Goal: Task Accomplishment & Management: Use online tool/utility

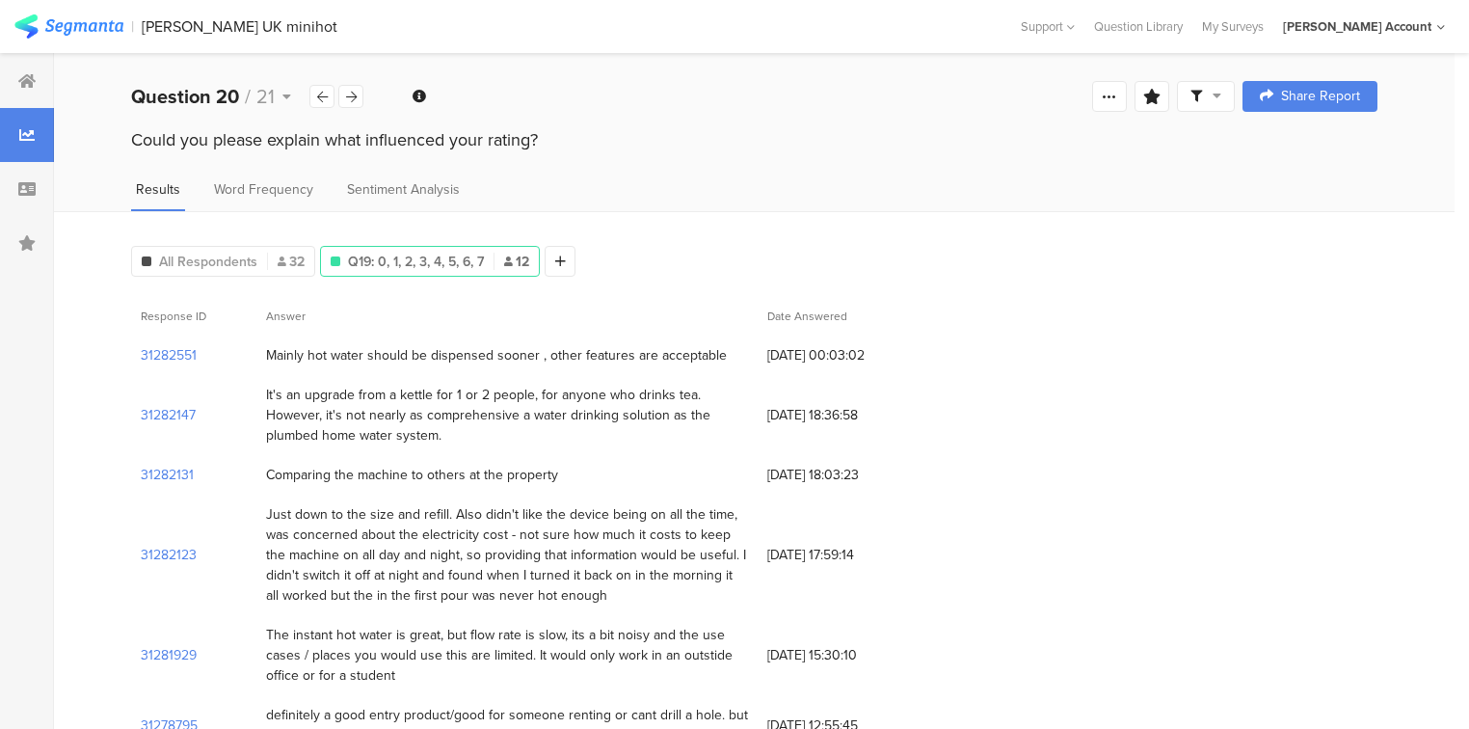
scroll to position [918, 0]
click at [466, 334] on icon at bounding box center [472, 337] width 40 height 32
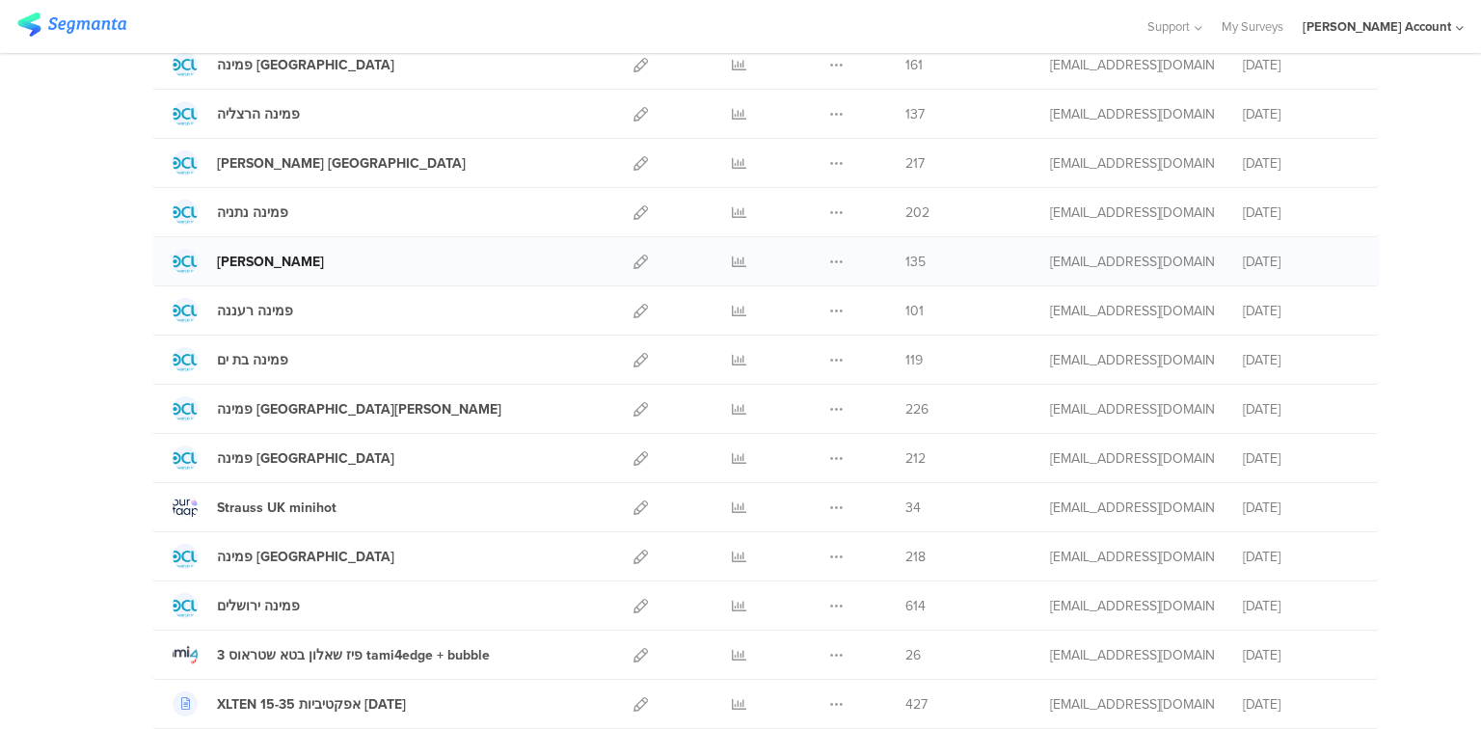
scroll to position [386, 0]
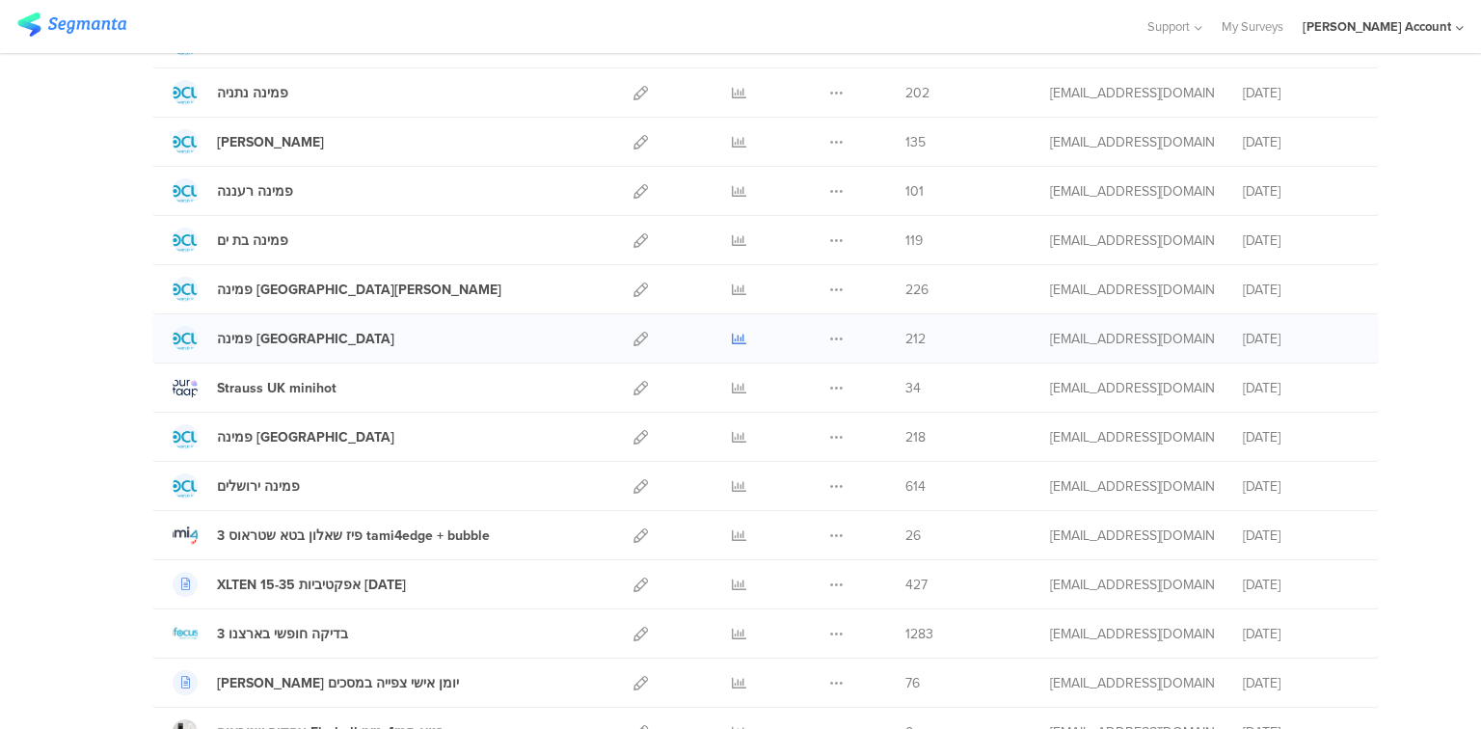
click at [735, 339] on icon at bounding box center [739, 339] width 14 height 14
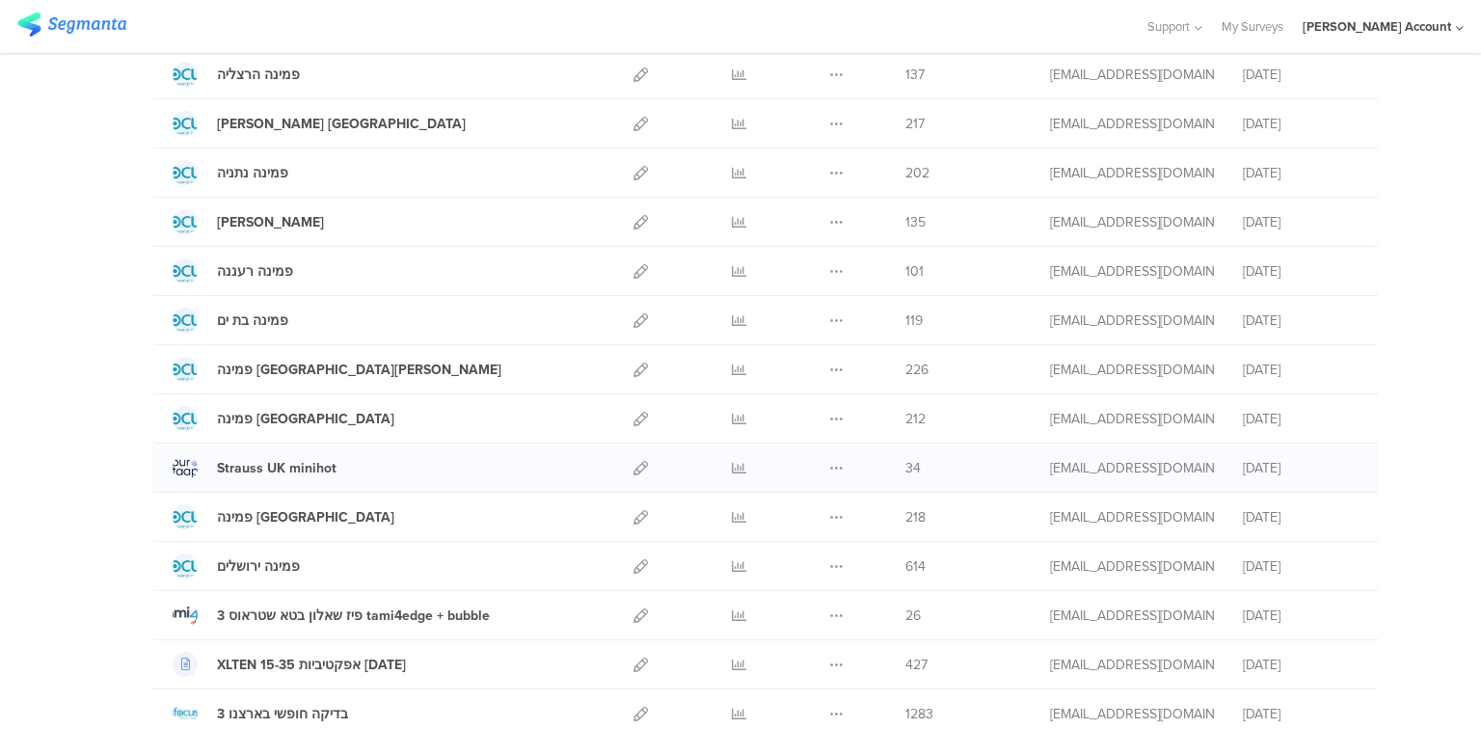
scroll to position [0, 0]
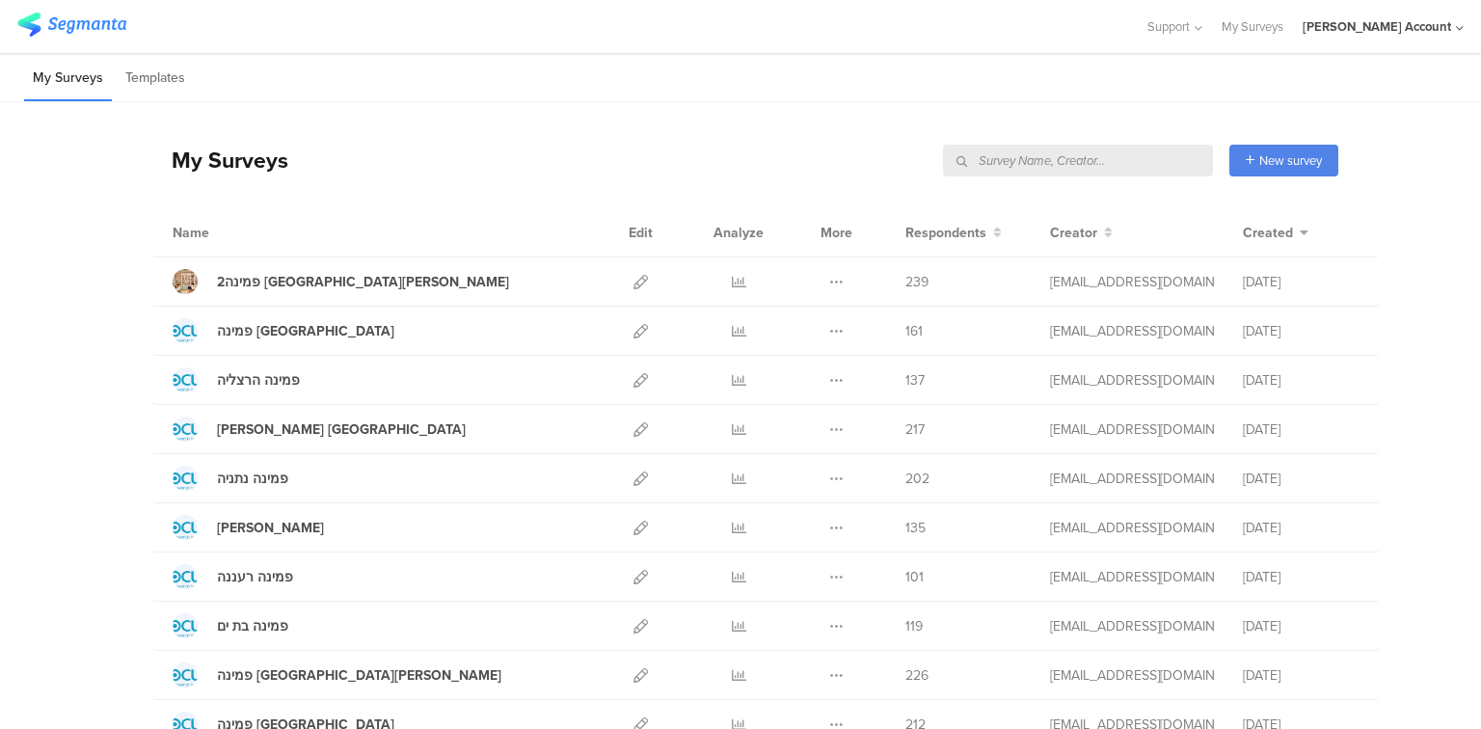
click at [1144, 158] on input "text" at bounding box center [1078, 161] width 270 height 32
type input "מוקד"
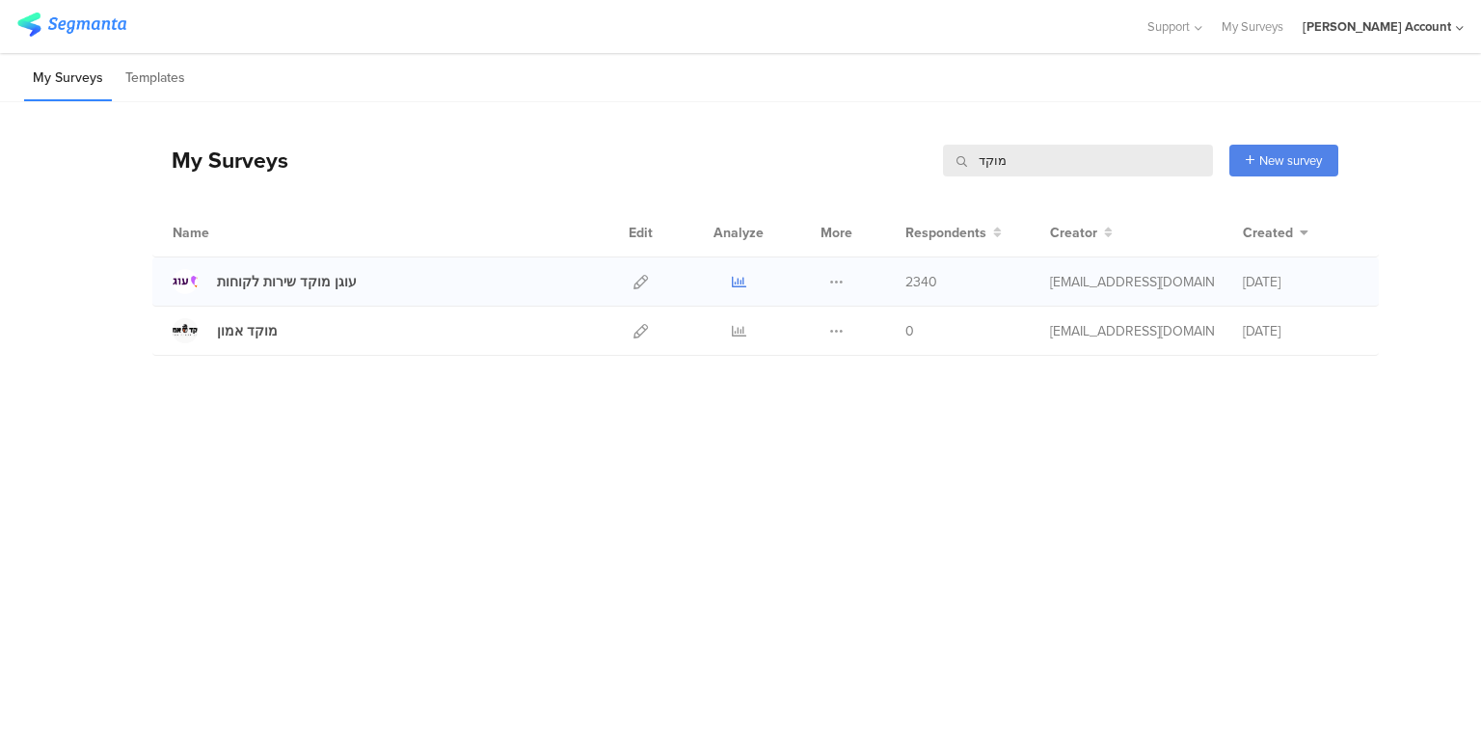
click at [744, 277] on icon at bounding box center [739, 282] width 14 height 14
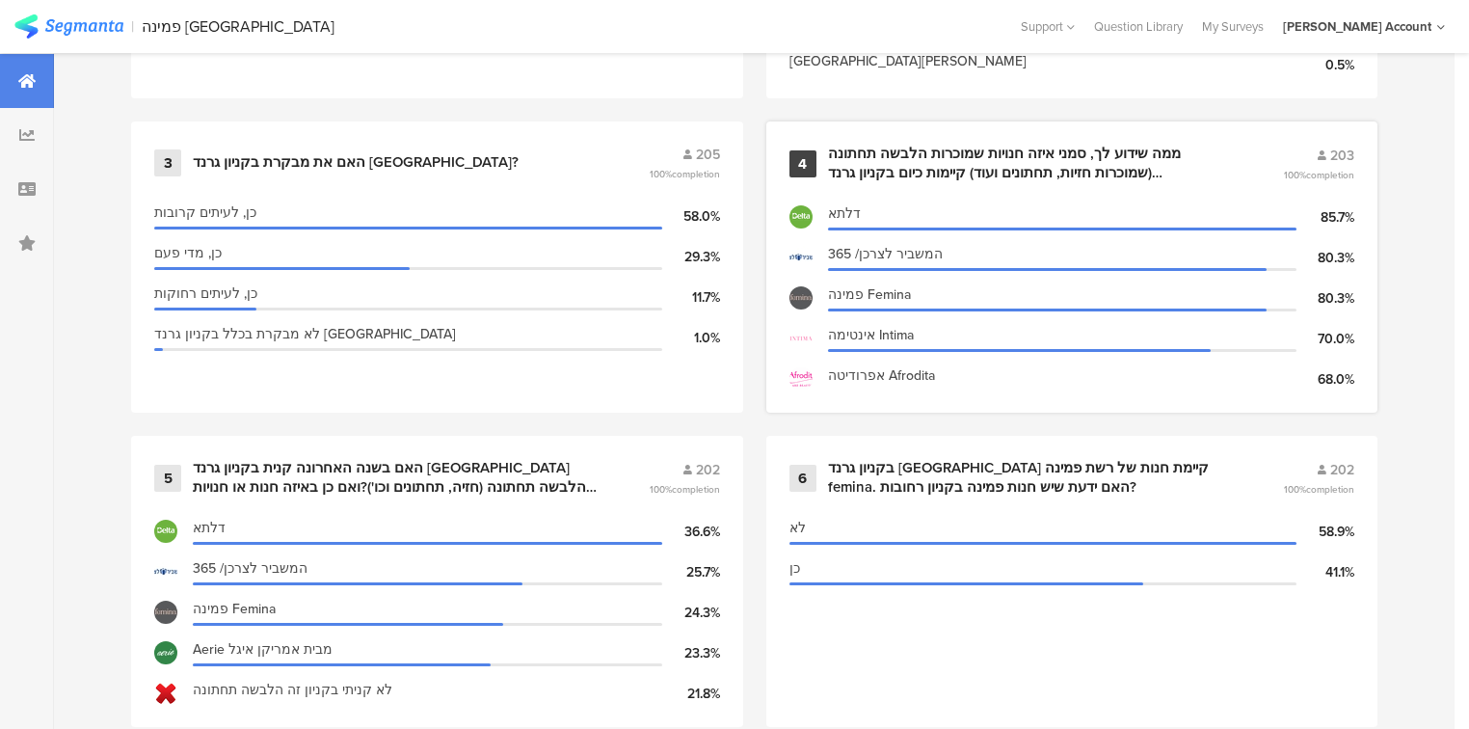
scroll to position [1157, 0]
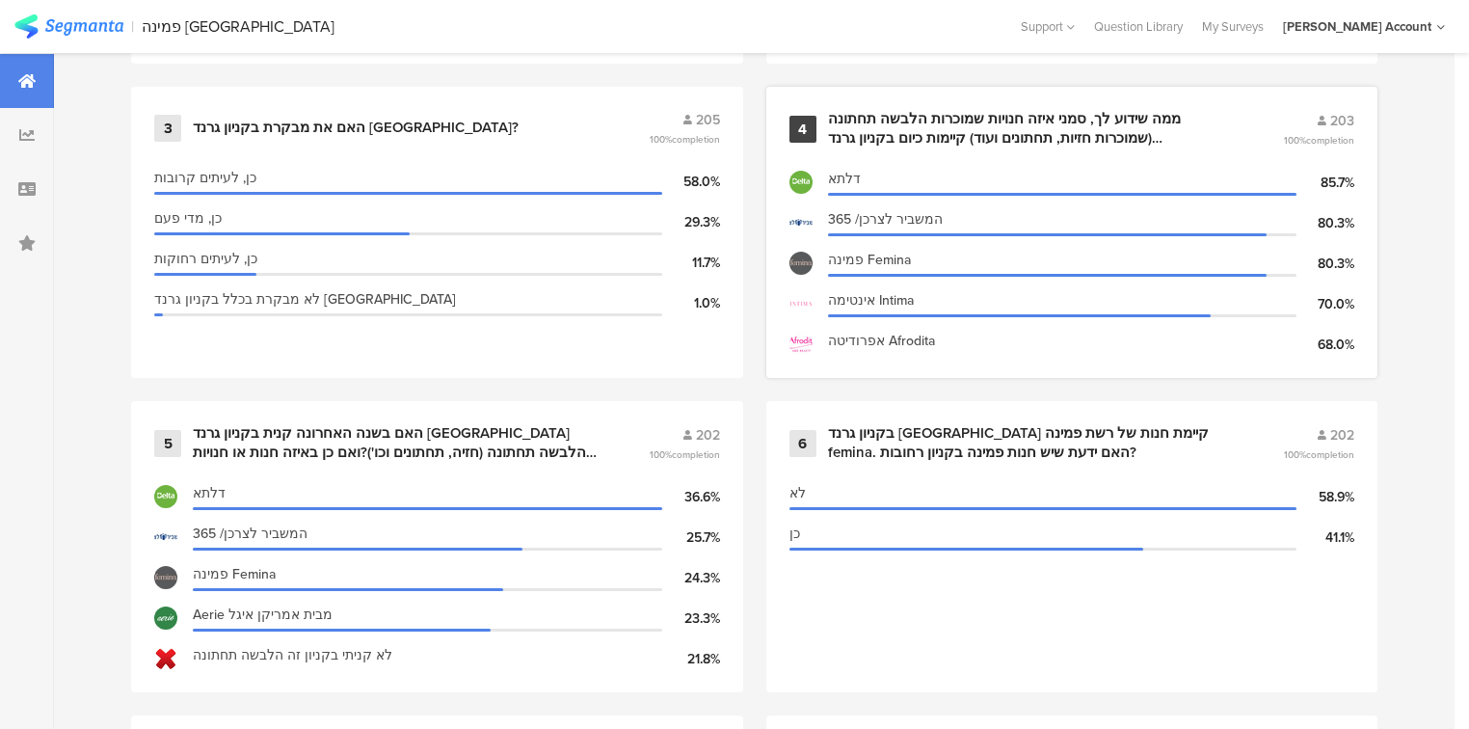
click at [901, 115] on div "ממה שידוע לך, סמני איזה חנויות שמוכרות הלבשה תחתונה (שמוכרות חזיות, תחתונים ועו…" at bounding box center [1033, 129] width 410 height 38
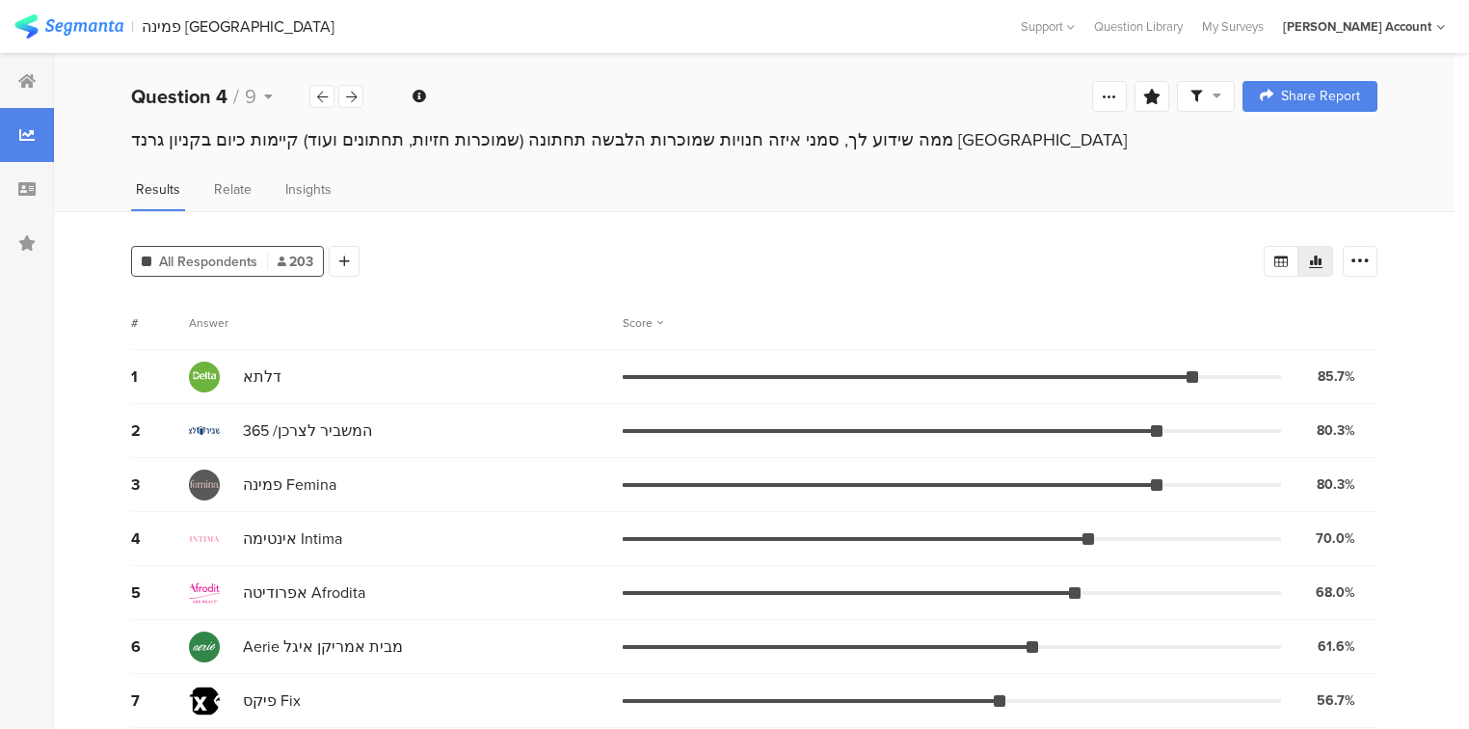
click at [901, 115] on div "Welcome page 1 ונתחיל עם מספר שאלות לסטטיסטיקה בלבד﻿﻿ 1a האם את/ה 1b מה גילך? 1…" at bounding box center [754, 97] width 1401 height 62
click at [687, 133] on div "ממה שידוע לך, סמני איזה חנויות שמוכרות הלבשה תחתונה (שמוכרות חזיות, תחתונים ועו…" at bounding box center [754, 139] width 1246 height 25
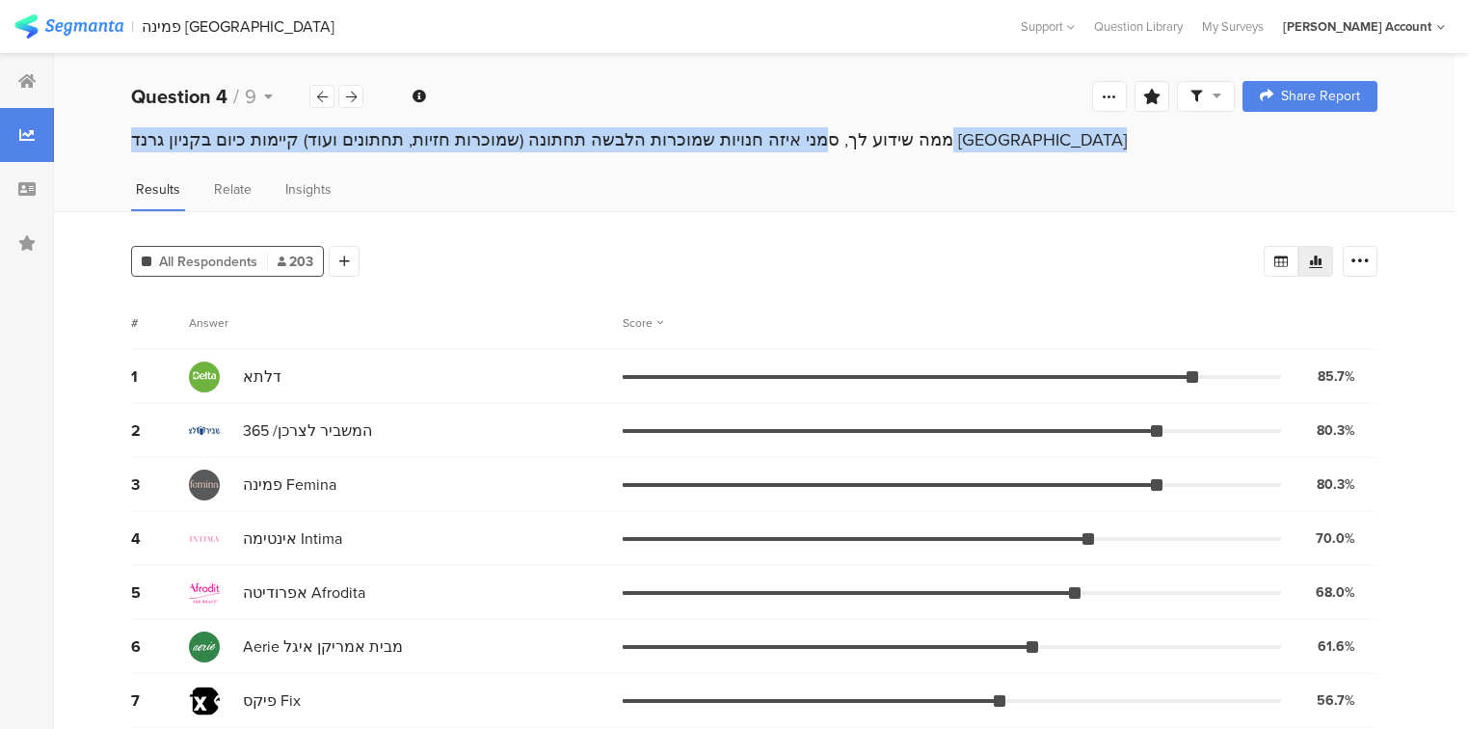
click at [687, 133] on div "ממה שידוע לך, סמני איזה חנויות שמוכרות הלבשה תחתונה (שמוכרות חזיות, תחתונים ועו…" at bounding box center [754, 139] width 1246 height 25
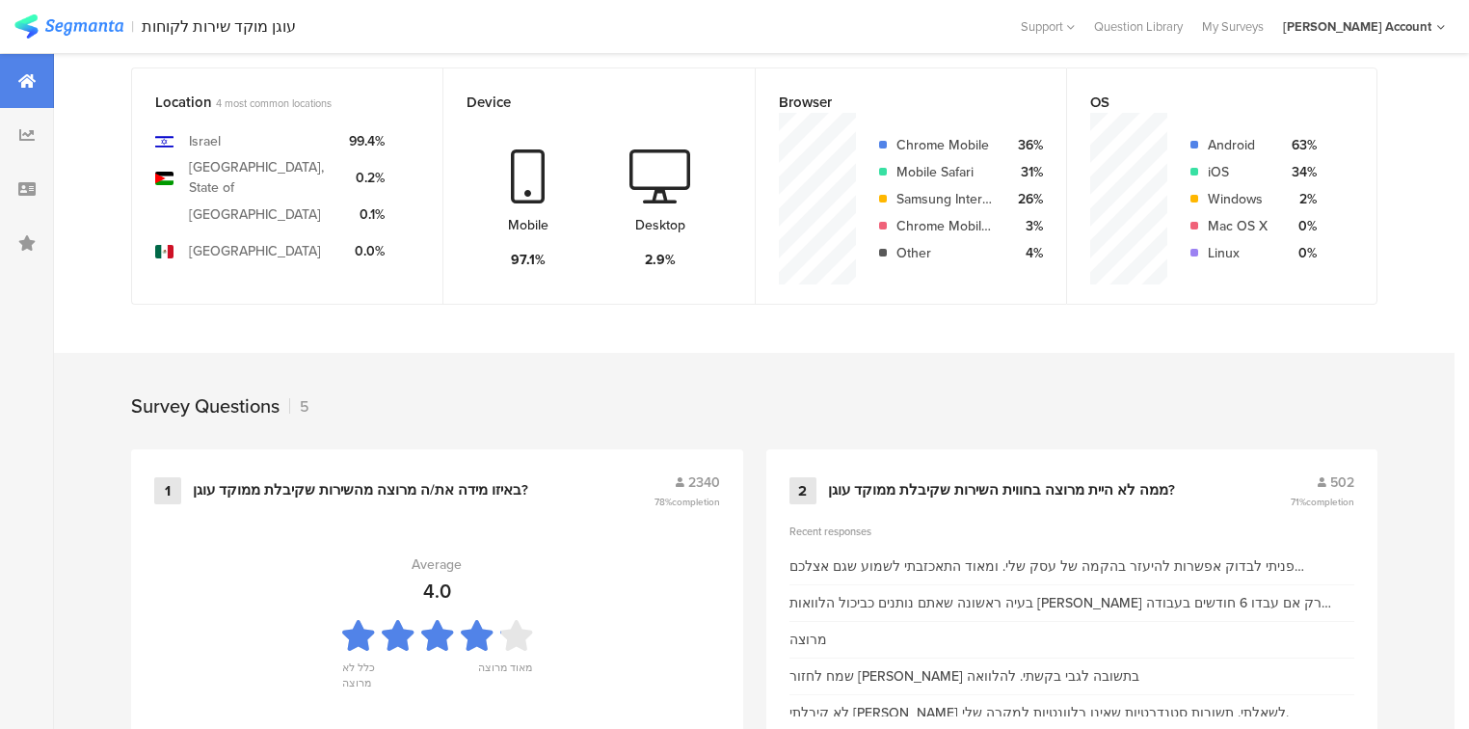
scroll to position [771, 0]
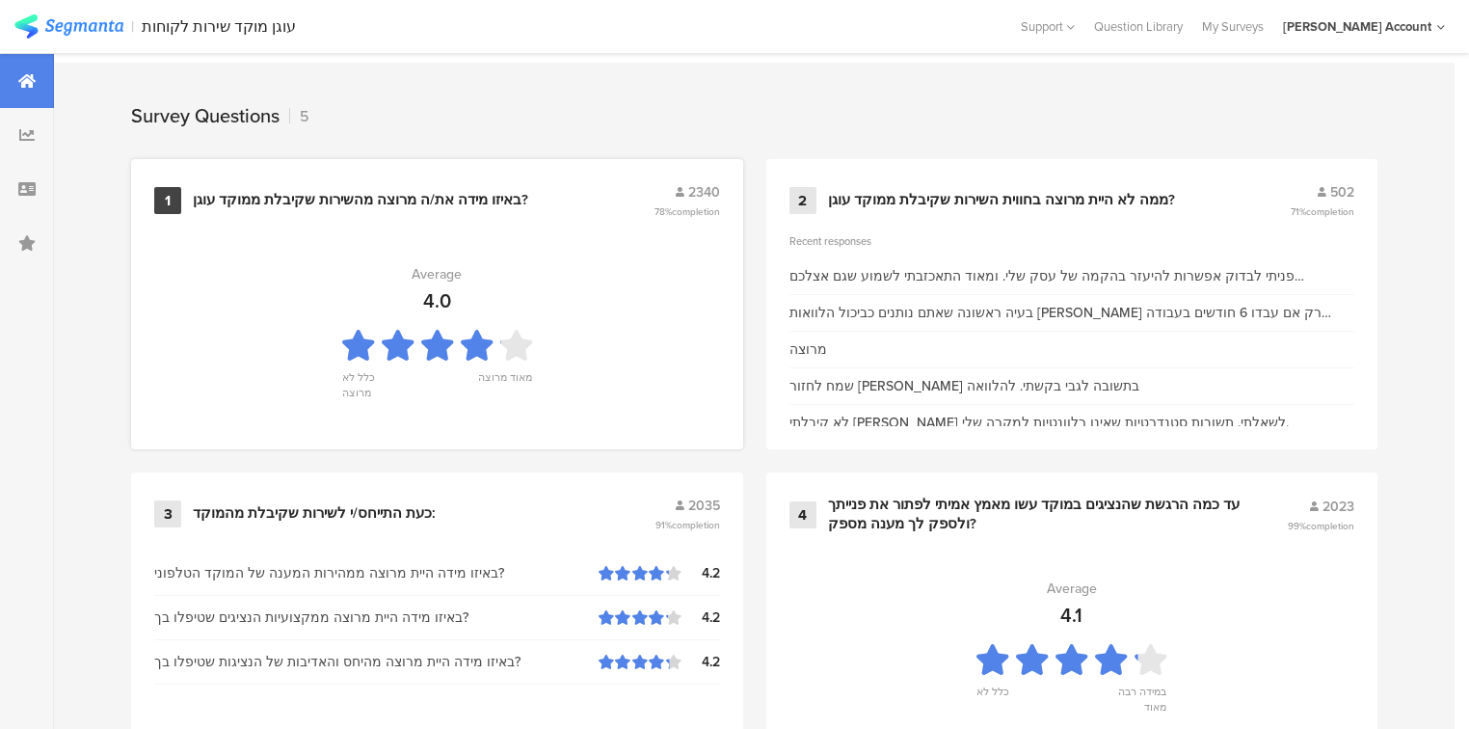
click at [350, 201] on div "באיזו מידה את/ה מרוצה מהשירות שקיבלת ממוקד עוגן?" at bounding box center [360, 200] width 335 height 19
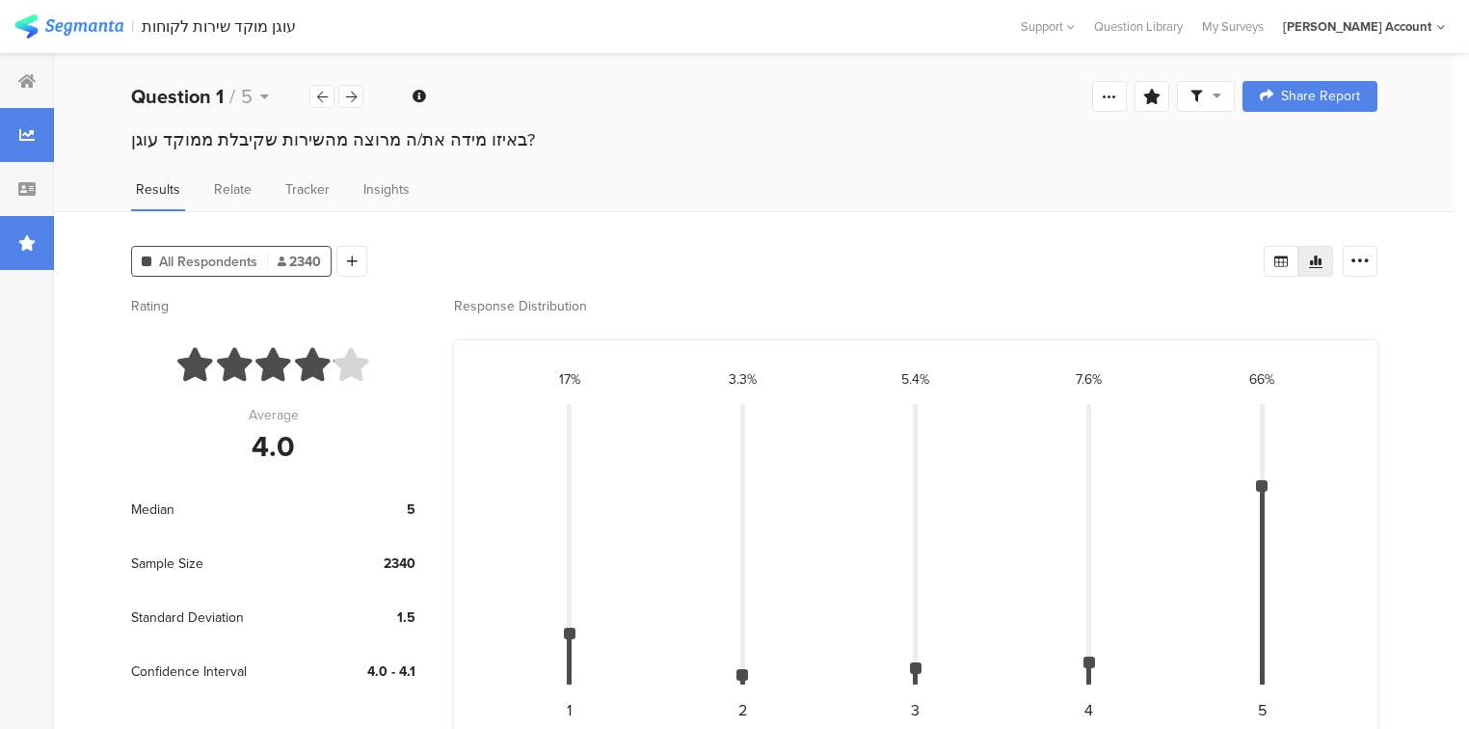
click at [25, 248] on icon at bounding box center [26, 242] width 17 height 15
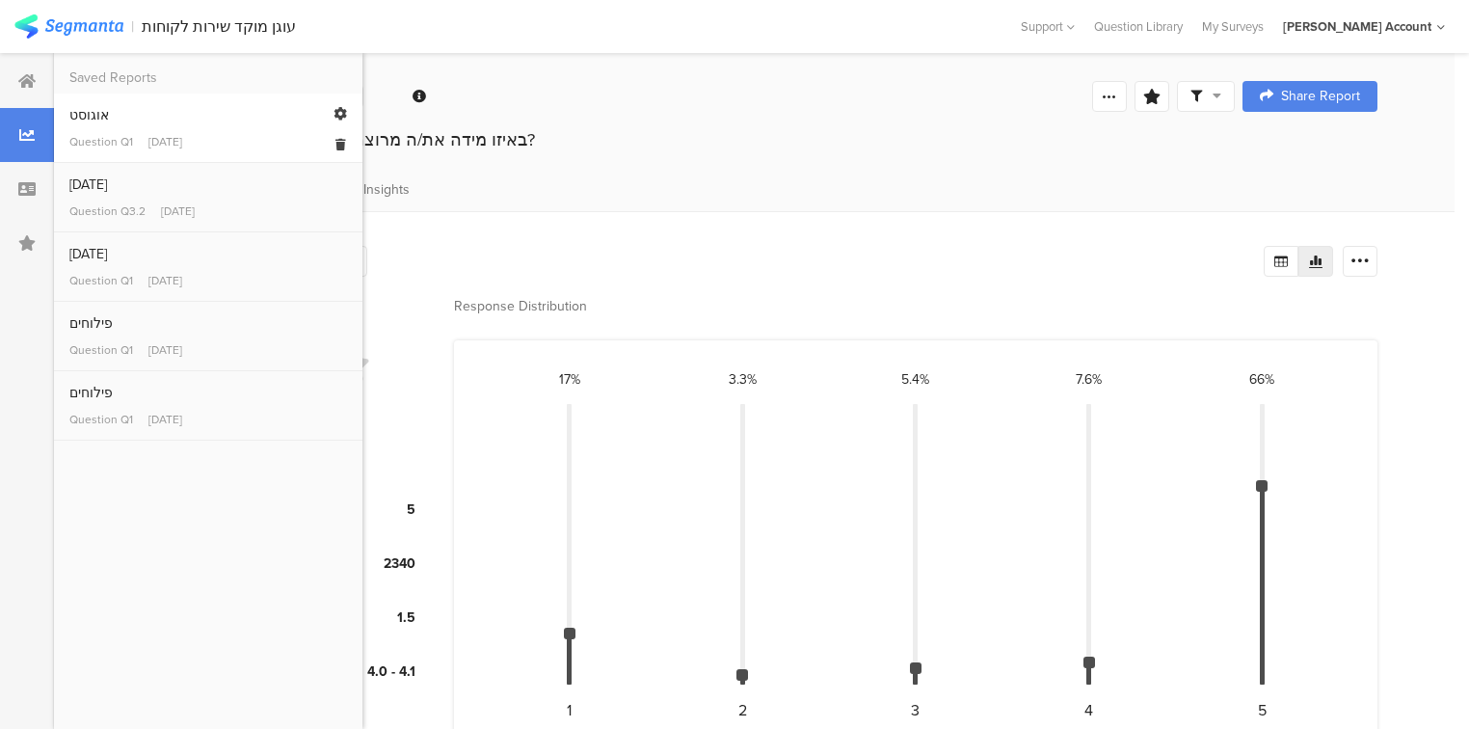
click at [92, 123] on div "אוגוסט" at bounding box center [208, 115] width 278 height 20
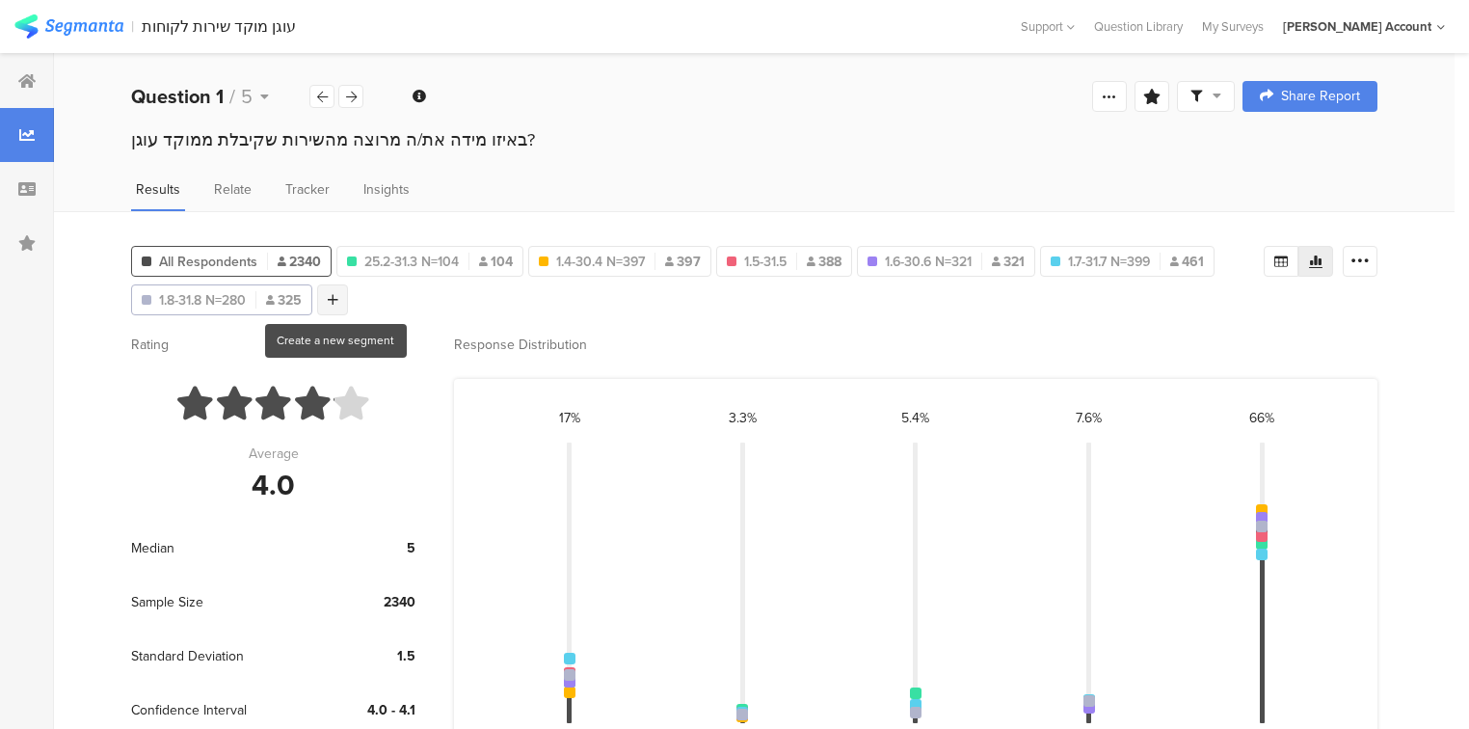
click at [330, 297] on icon at bounding box center [333, 299] width 11 height 13
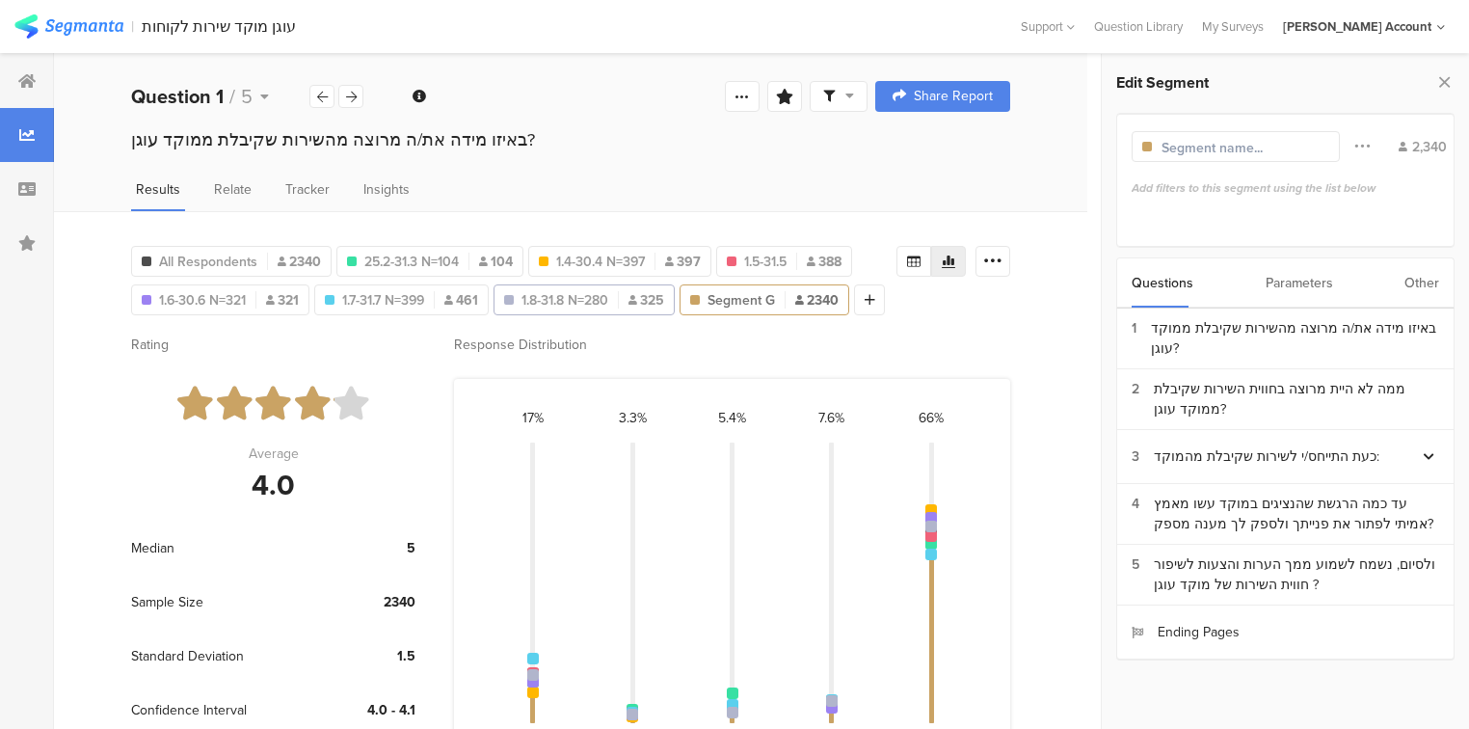
click at [1440, 289] on div "Questions Parameters Other" at bounding box center [1285, 282] width 338 height 51
click at [1430, 285] on div "Other" at bounding box center [1421, 282] width 35 height 49
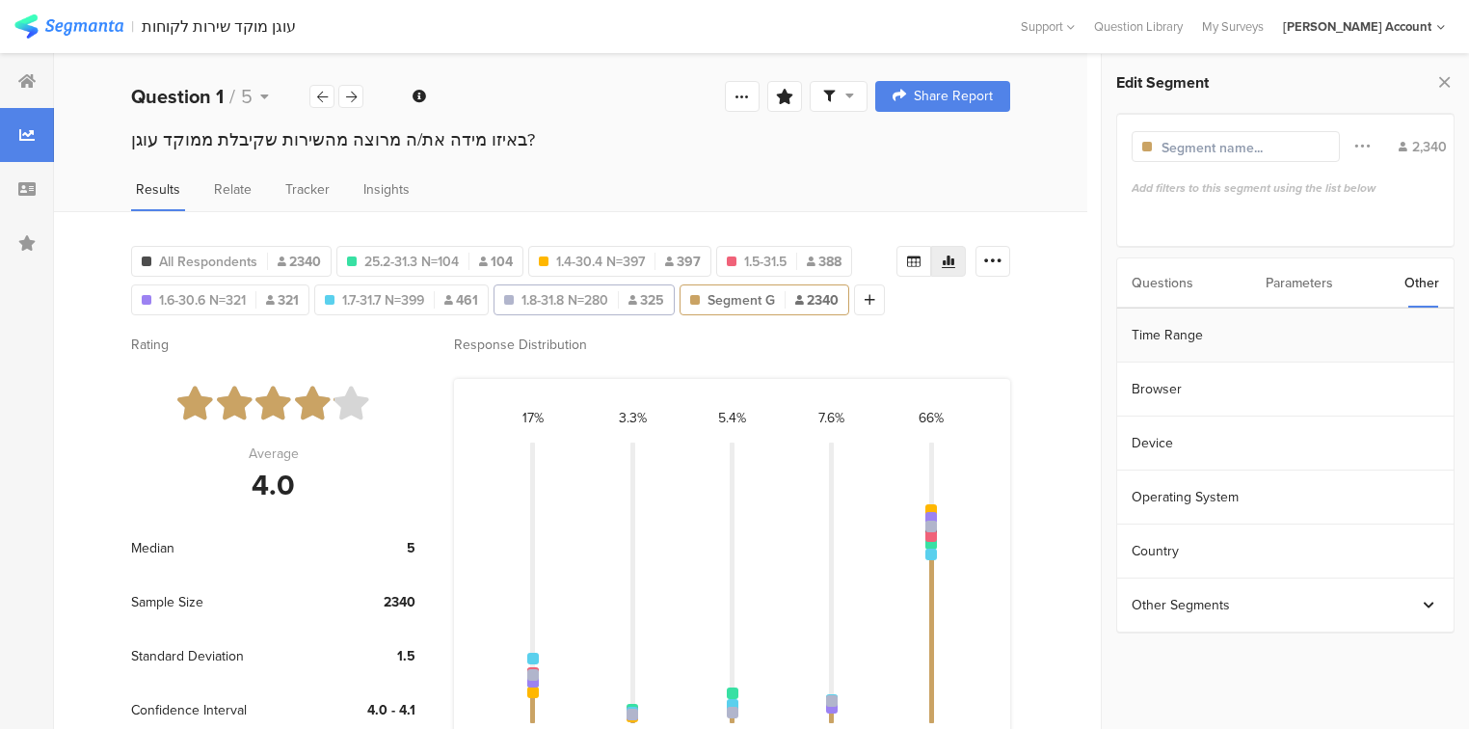
click at [1226, 333] on section "Time Range" at bounding box center [1285, 335] width 336 height 54
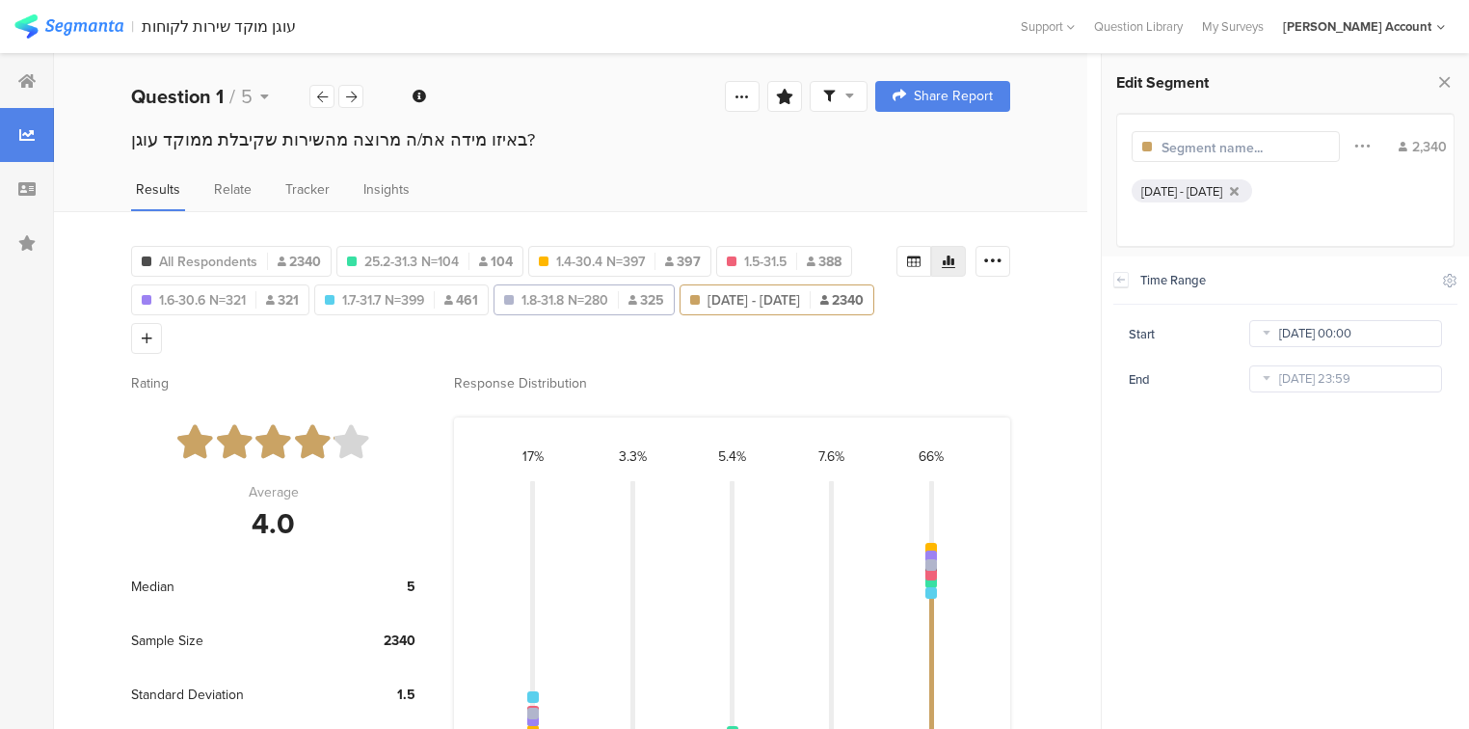
click at [1387, 336] on body "You are using an unsupported version of Internet Explorer. Unsupported browsers…" at bounding box center [734, 364] width 1469 height 729
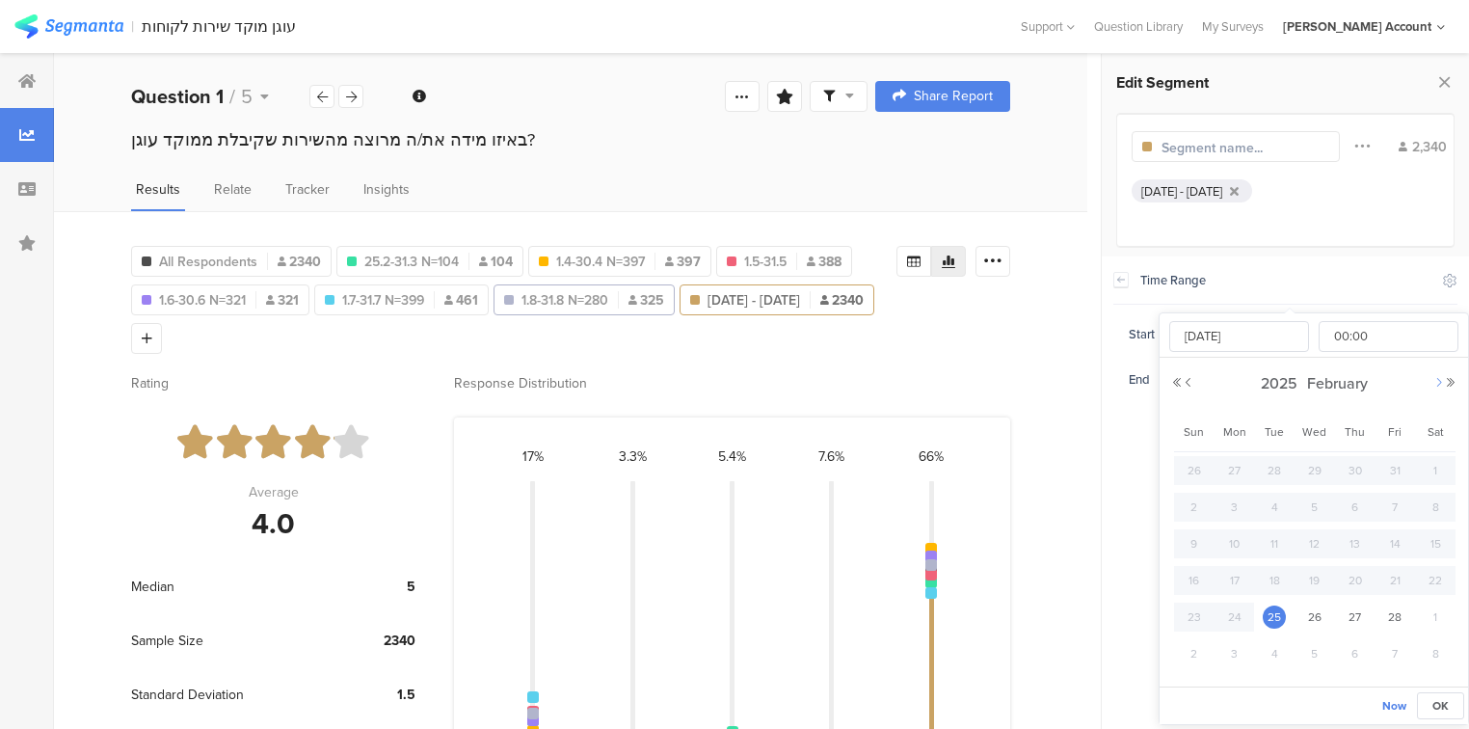
click at [1438, 383] on button "Next Month" at bounding box center [1439, 383] width 12 height 12
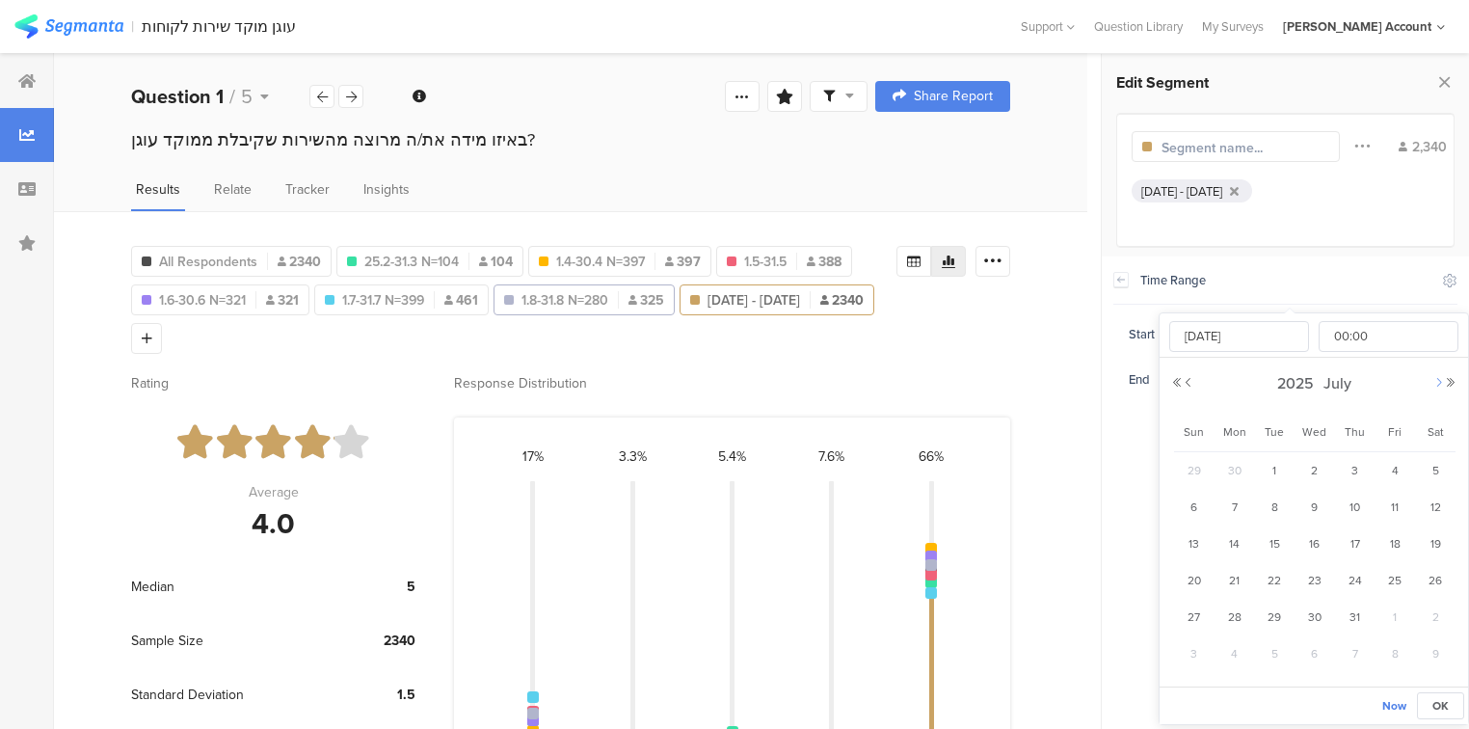
click at [1438, 383] on button "Next Month" at bounding box center [1439, 383] width 12 height 12
click at [1229, 471] on span "1" at bounding box center [1234, 470] width 23 height 23
type input "[DATE] 00:00"
type input "[DATE]"
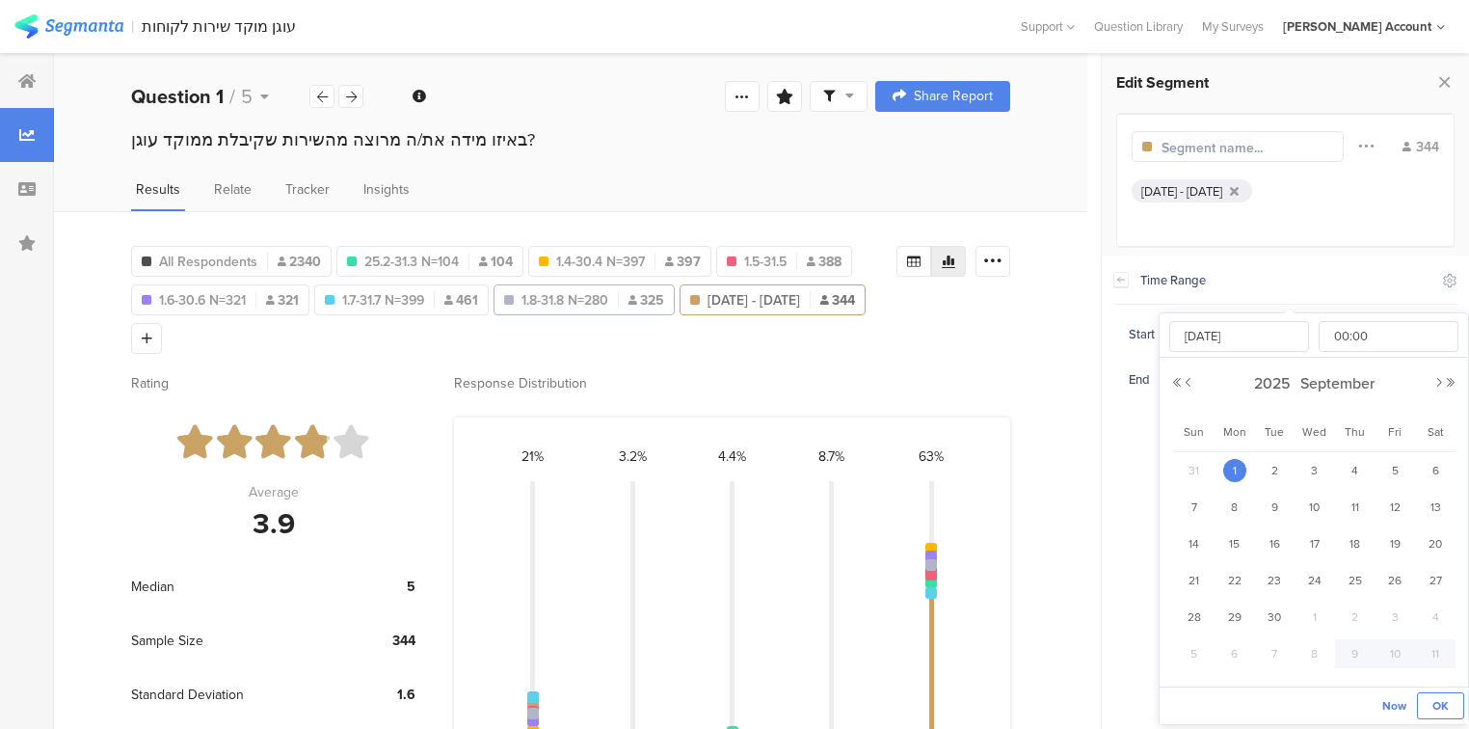
click at [1435, 697] on span "OK" at bounding box center [1440, 705] width 16 height 17
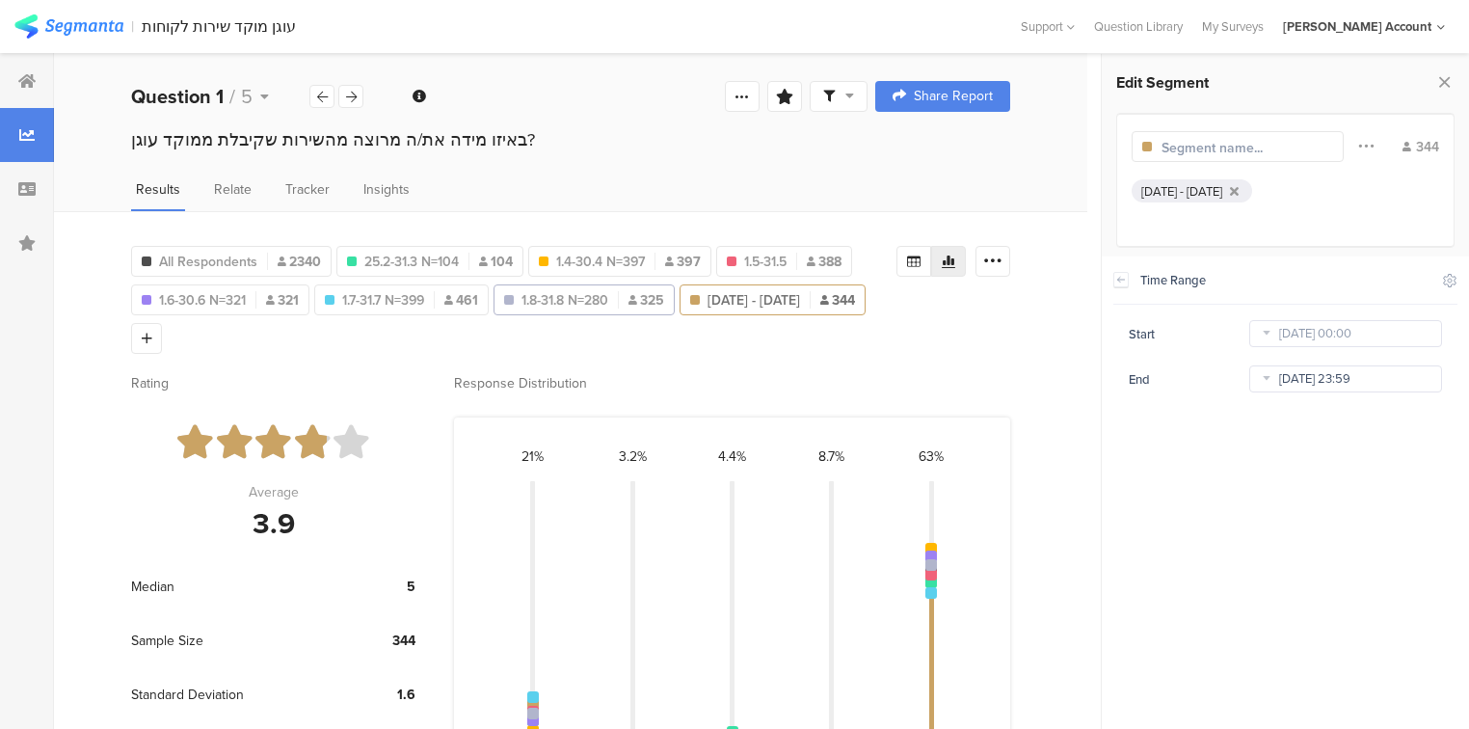
click at [1301, 385] on input "[DATE] 23:59" at bounding box center [1345, 378] width 193 height 27
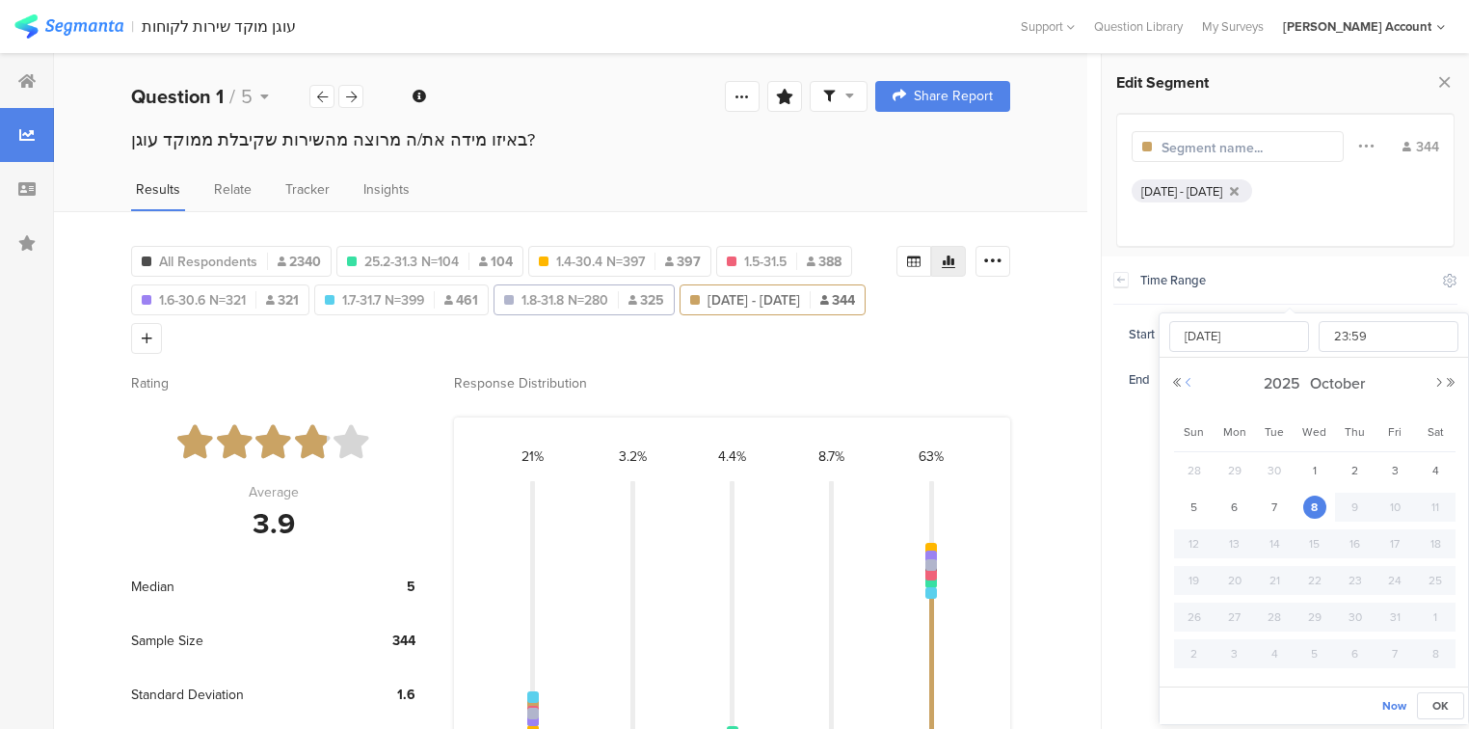
click at [1190, 382] on button "Previous Month" at bounding box center [1189, 383] width 12 height 12
click at [1268, 613] on span "30" at bounding box center [1274, 616] width 23 height 23
type input "[DATE] 23:59"
type input "[DATE]"
click at [1432, 702] on span "OK" at bounding box center [1440, 705] width 16 height 17
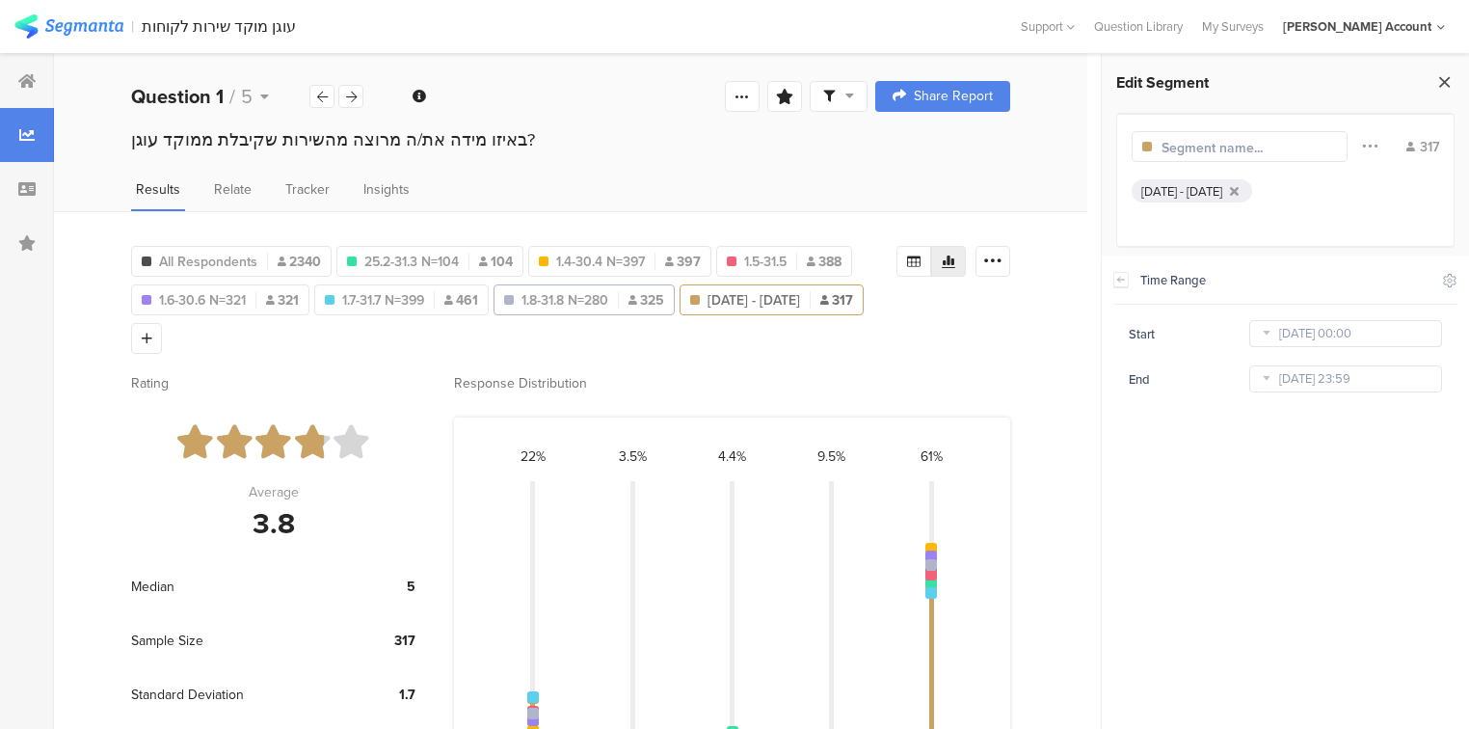
click at [1447, 80] on icon at bounding box center [1444, 81] width 20 height 27
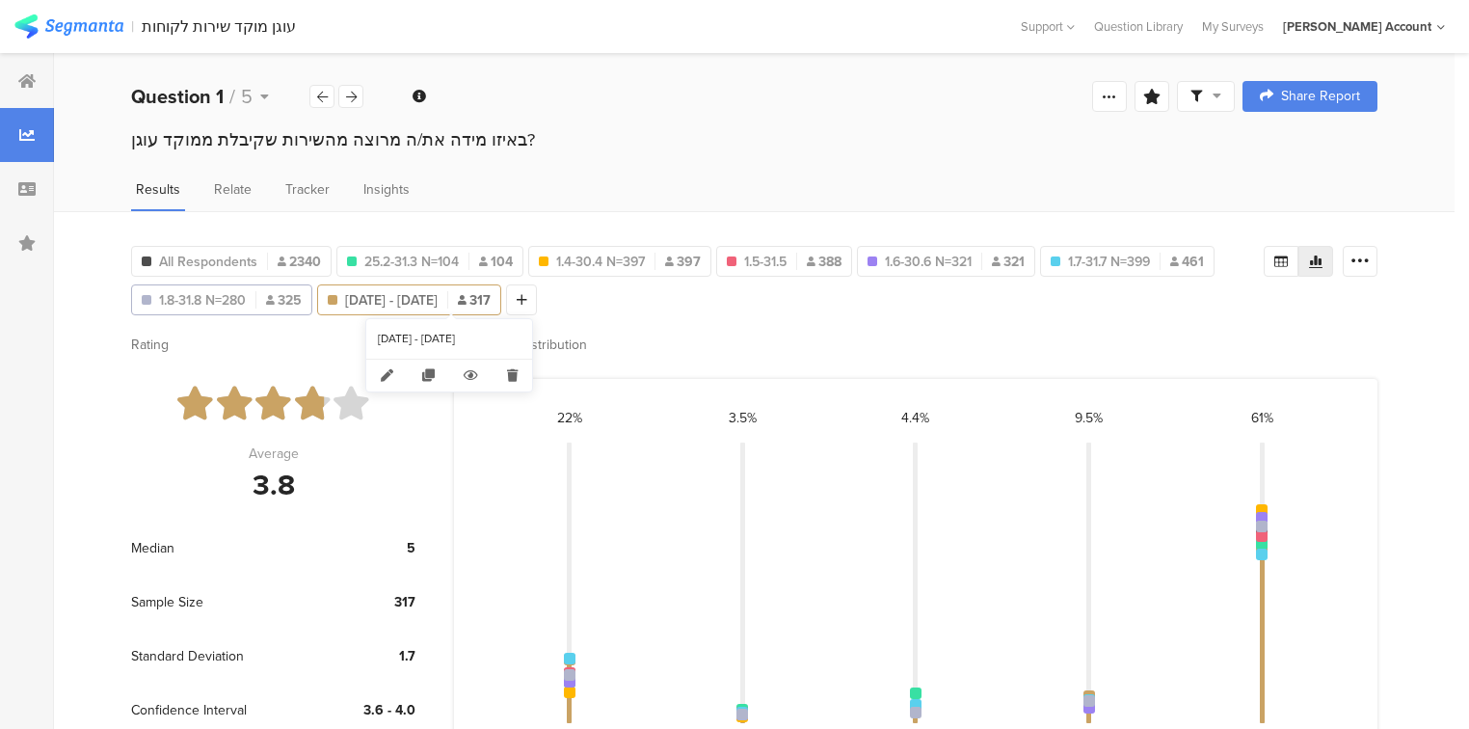
click at [425, 293] on span "[DATE] - [DATE]" at bounding box center [391, 300] width 93 height 20
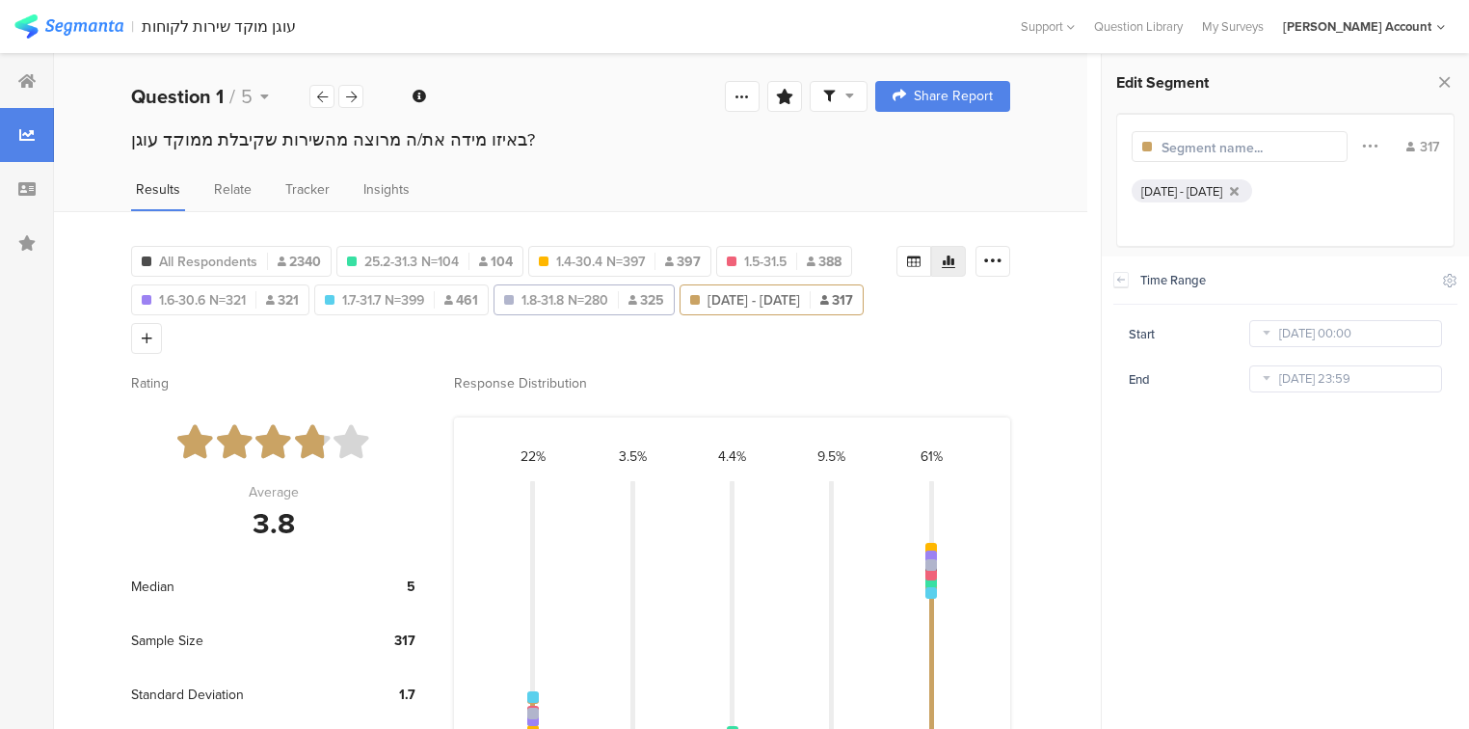
click at [1252, 146] on input "text" at bounding box center [1246, 148] width 168 height 20
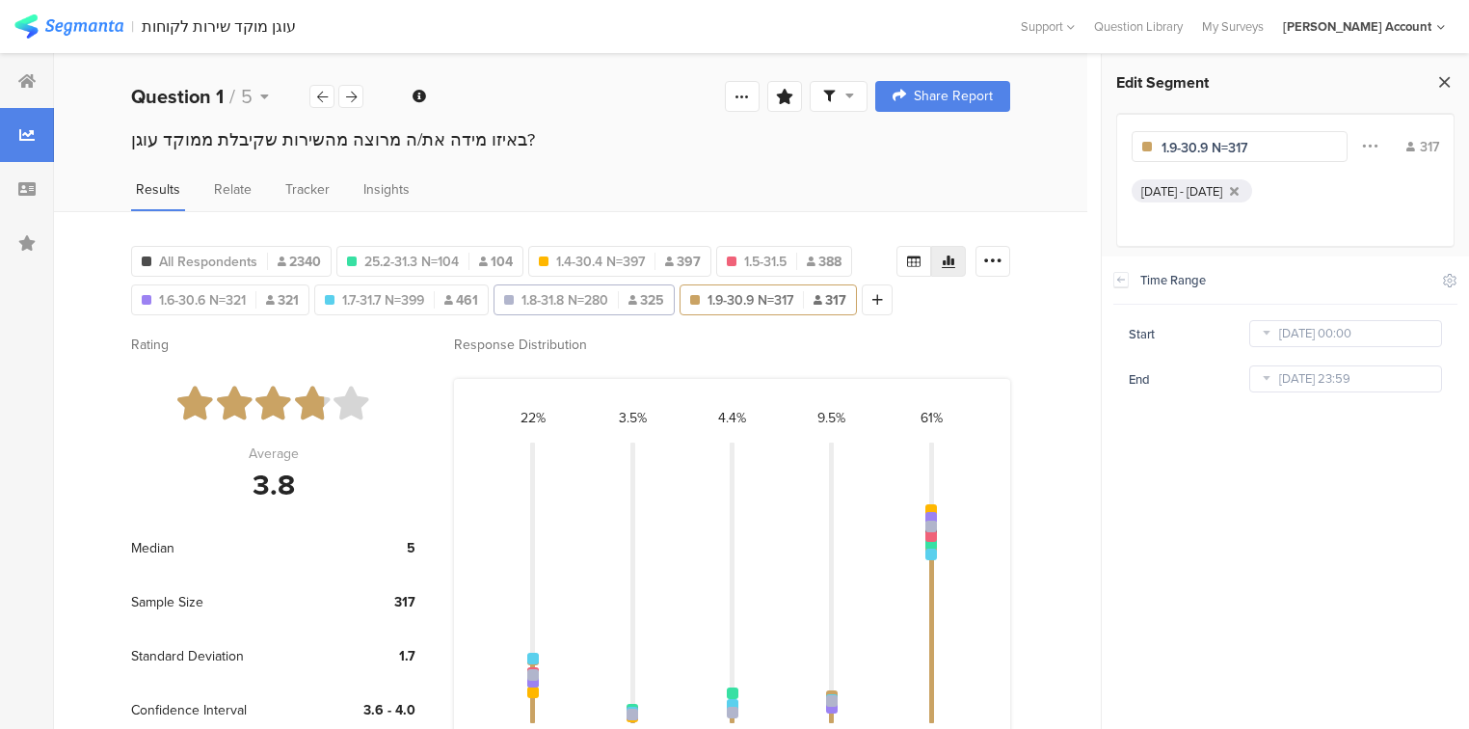
type input "1.9-30.9 N=317"
click at [1445, 84] on icon at bounding box center [1444, 81] width 20 height 27
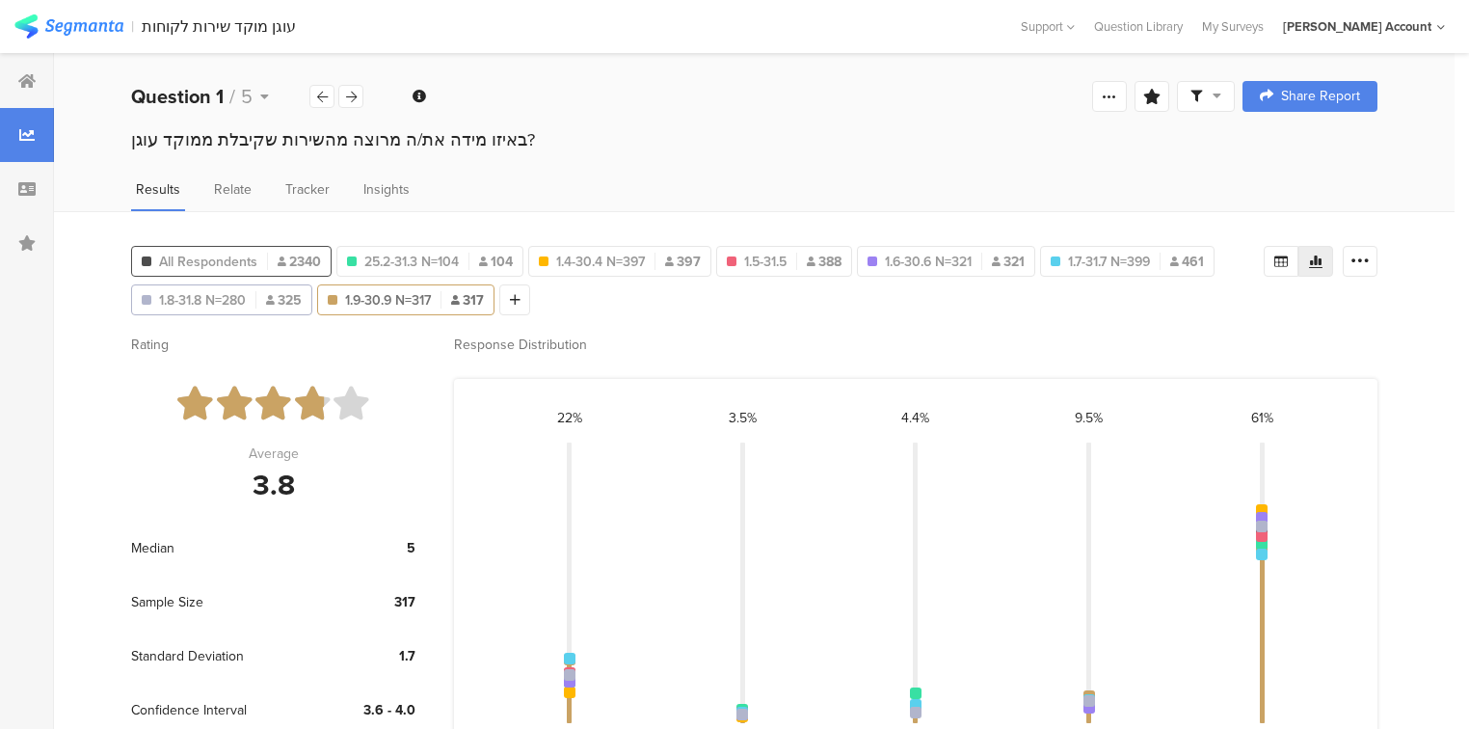
click at [179, 255] on span "All Respondents" at bounding box center [208, 262] width 98 height 20
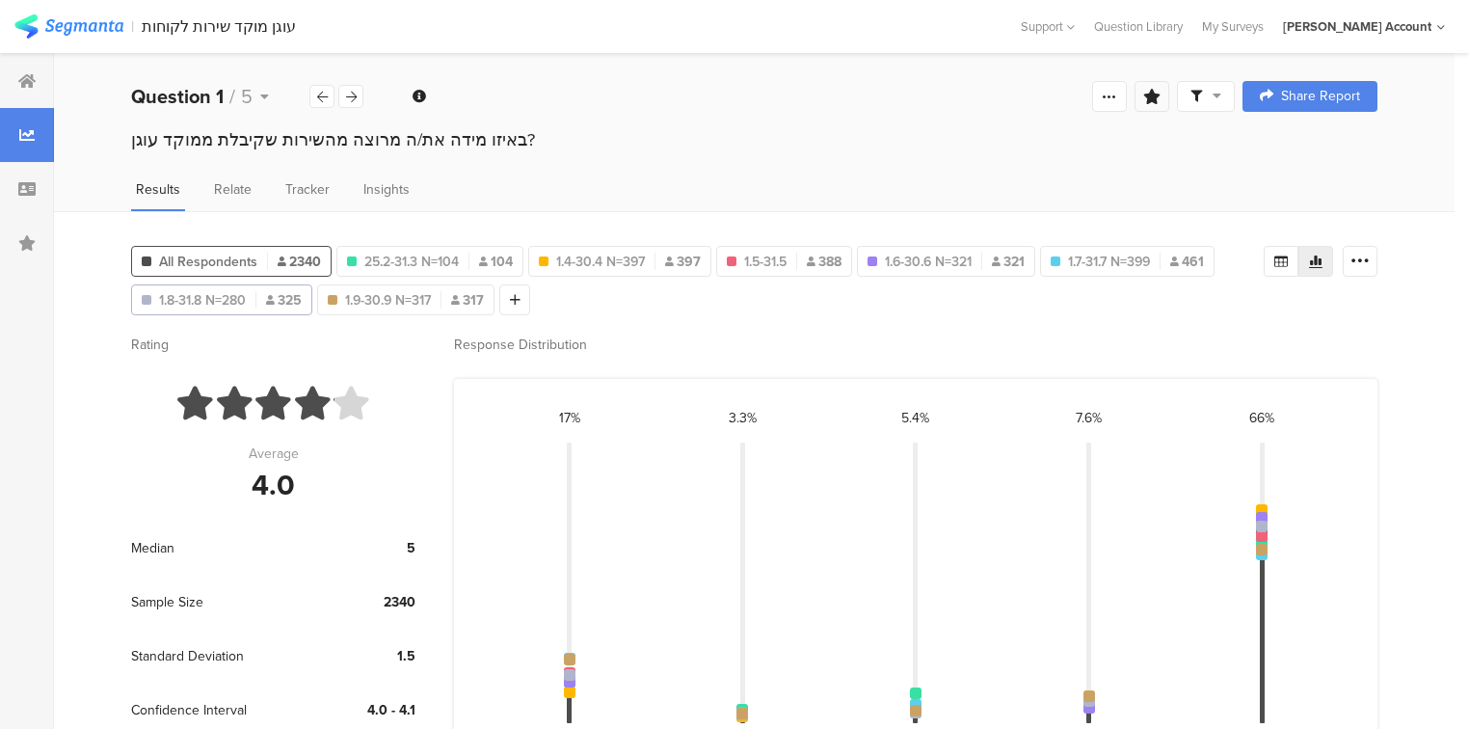
click at [1158, 93] on icon at bounding box center [1151, 96] width 17 height 15
click at [947, 223] on input "text" at bounding box center [1029, 216] width 254 height 31
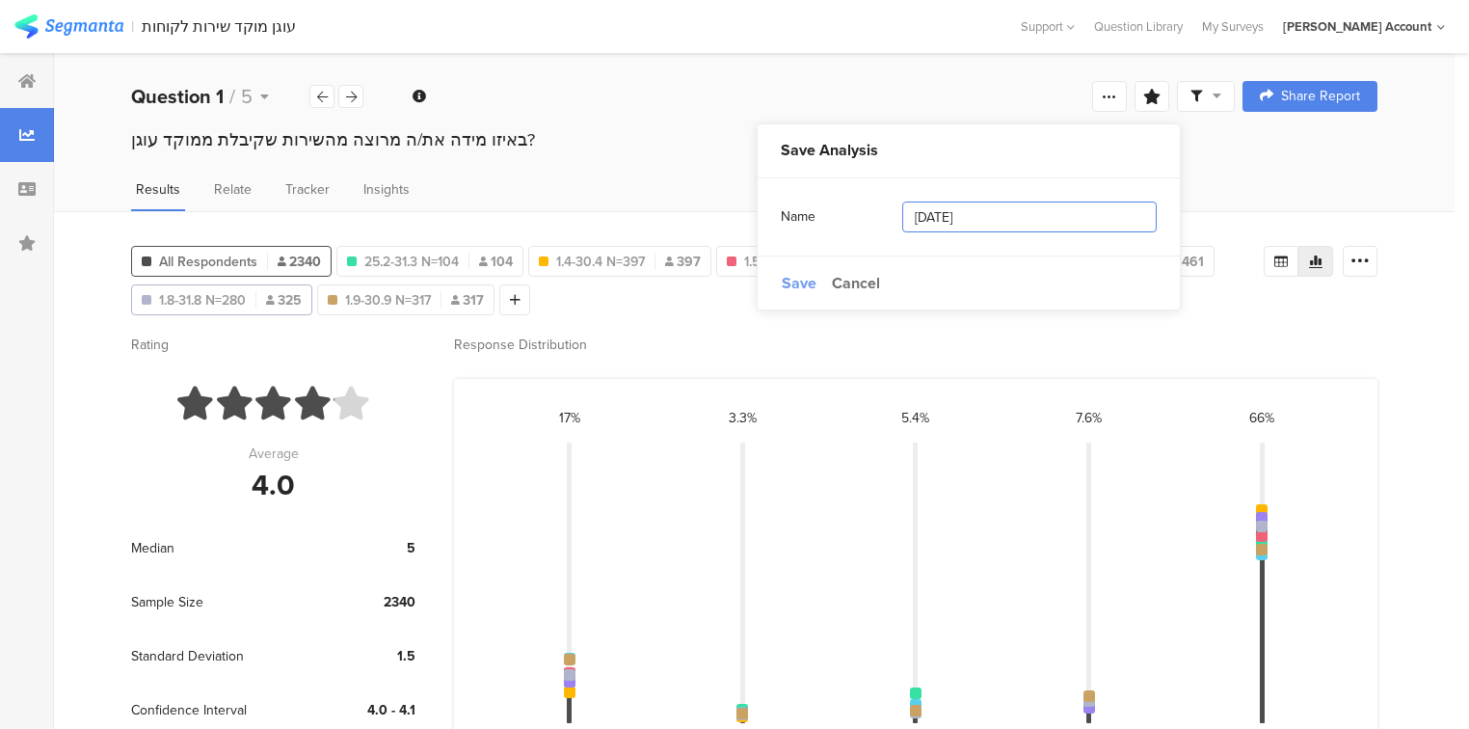
type input "[DATE]"
click at [799, 283] on span "Save" at bounding box center [799, 283] width 35 height 22
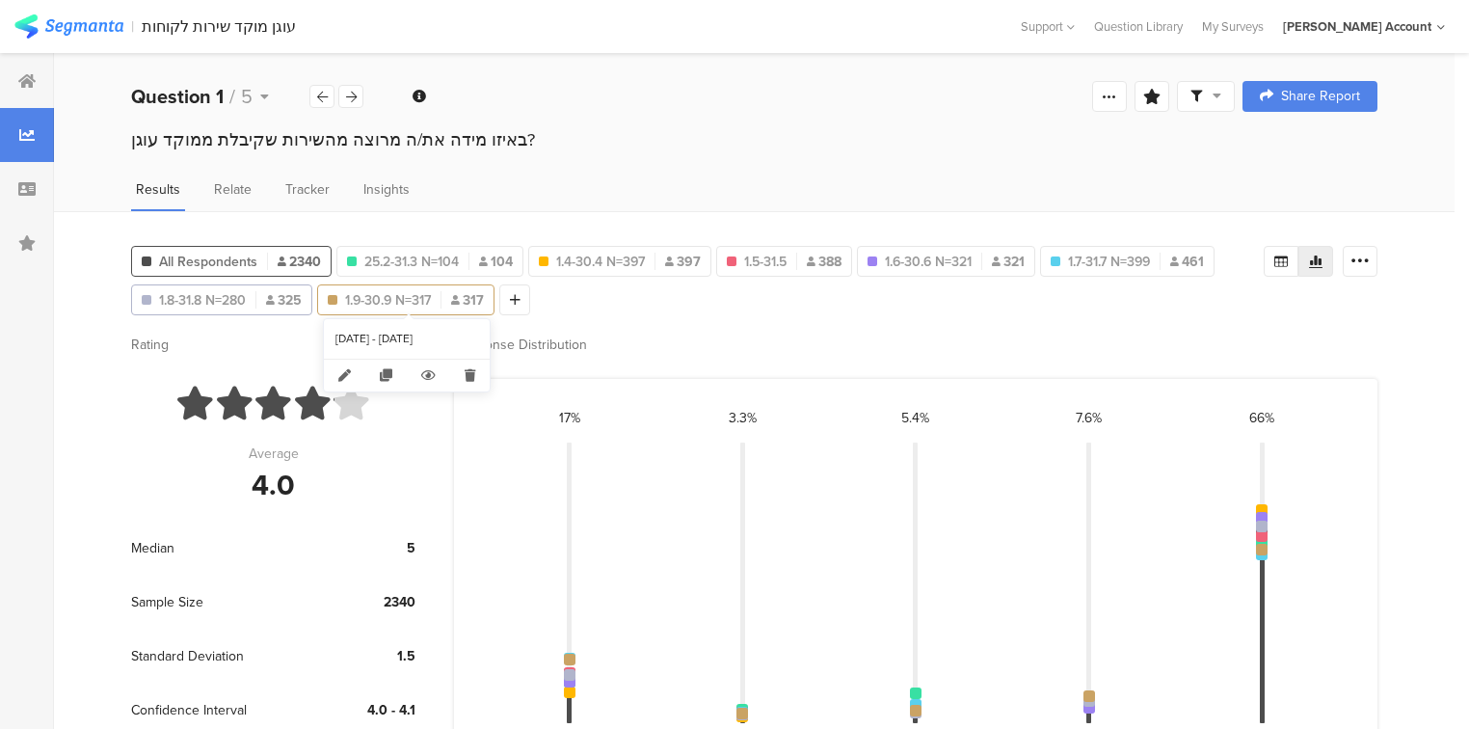
click at [420, 297] on span "1.9-30.9 N=317" at bounding box center [388, 300] width 86 height 20
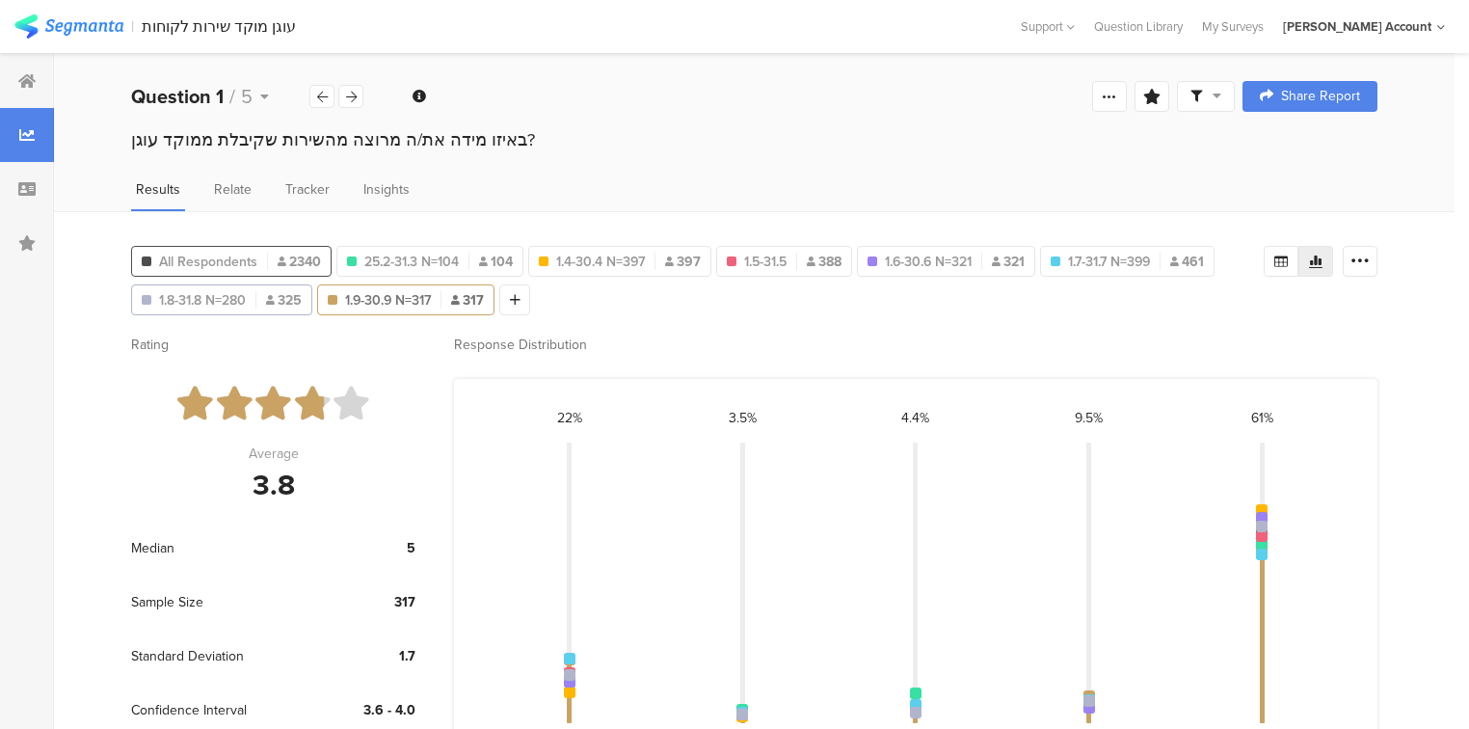
click at [249, 254] on span "All Respondents" at bounding box center [208, 262] width 98 height 20
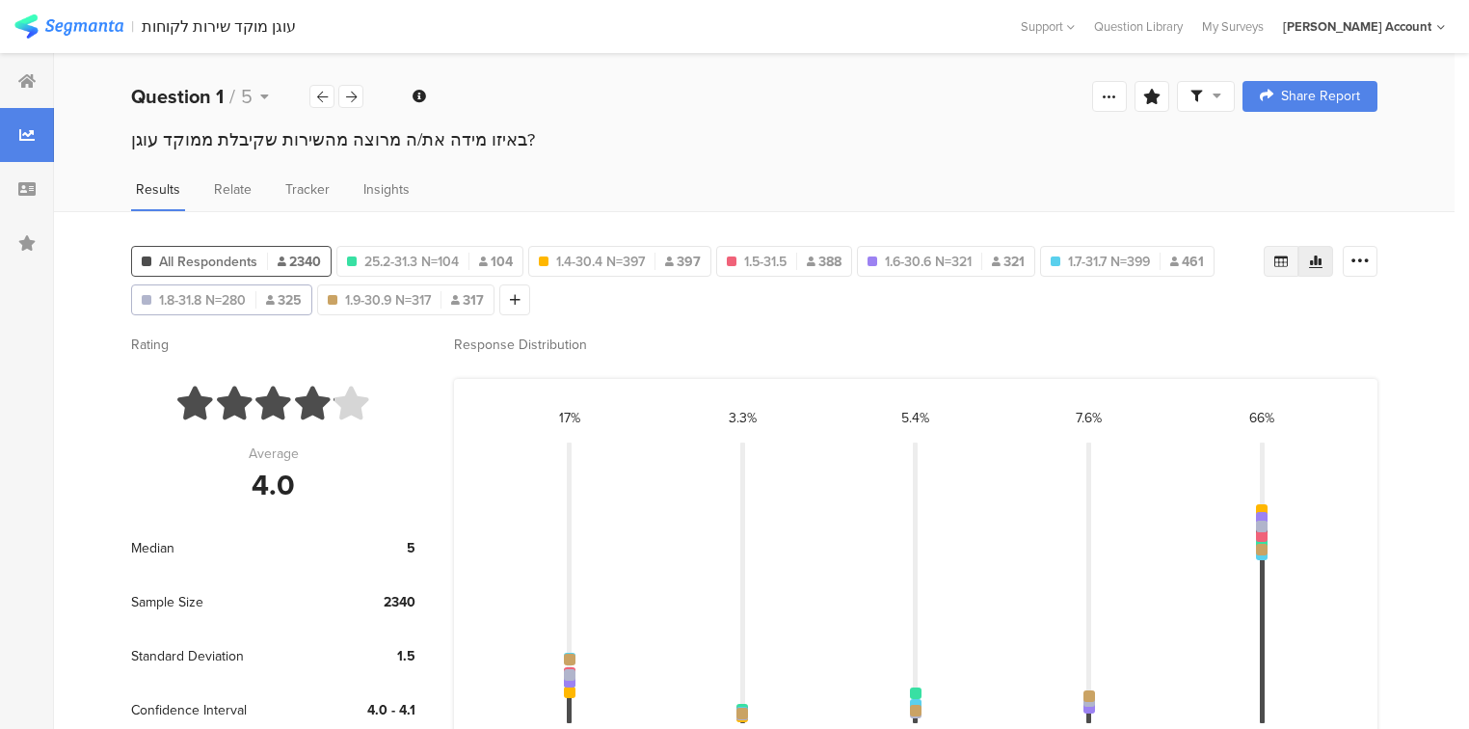
click at [1281, 258] on div at bounding box center [1281, 261] width 35 height 31
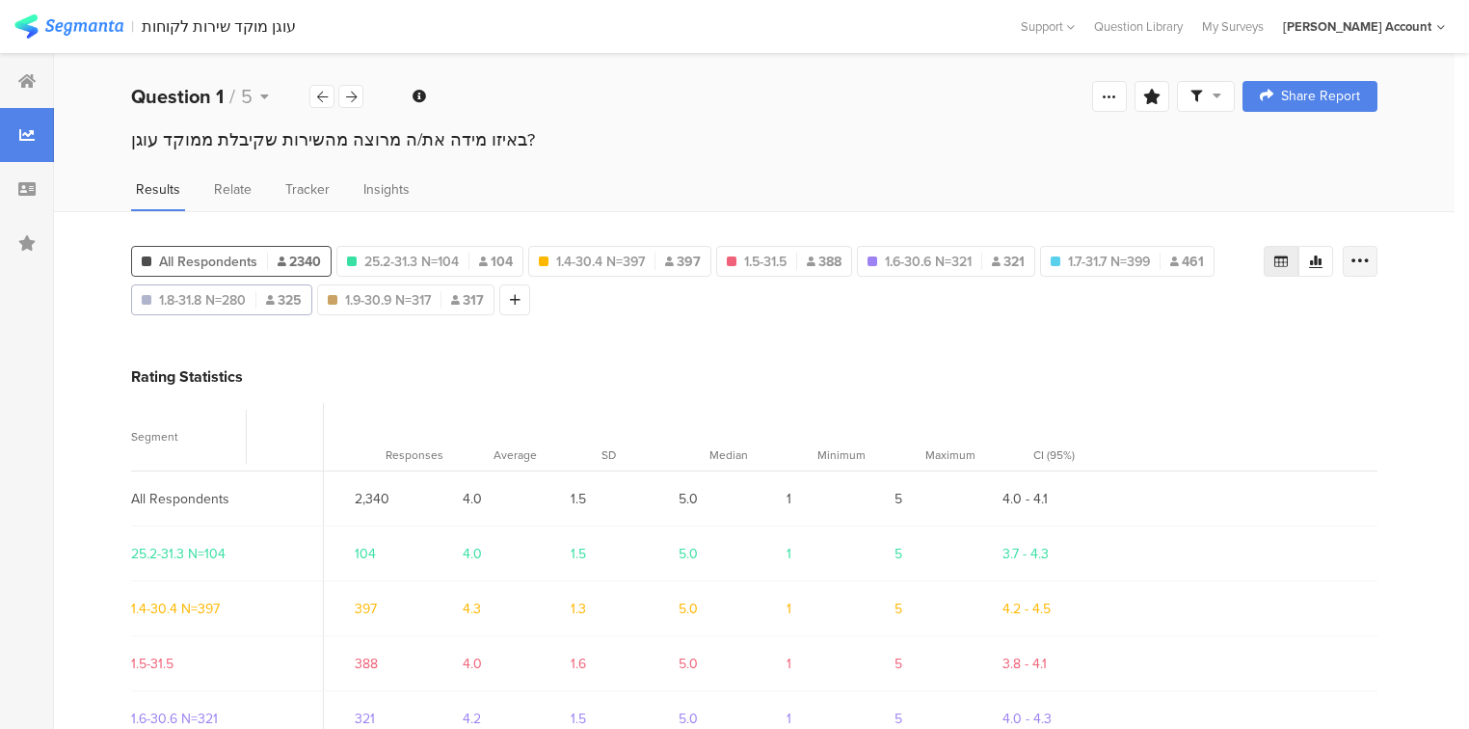
click at [1367, 258] on icon at bounding box center [1359, 261] width 19 height 19
click at [1212, 312] on span "Export as Excel" at bounding box center [1185, 315] width 92 height 19
click at [343, 97] on div at bounding box center [350, 96] width 25 height 23
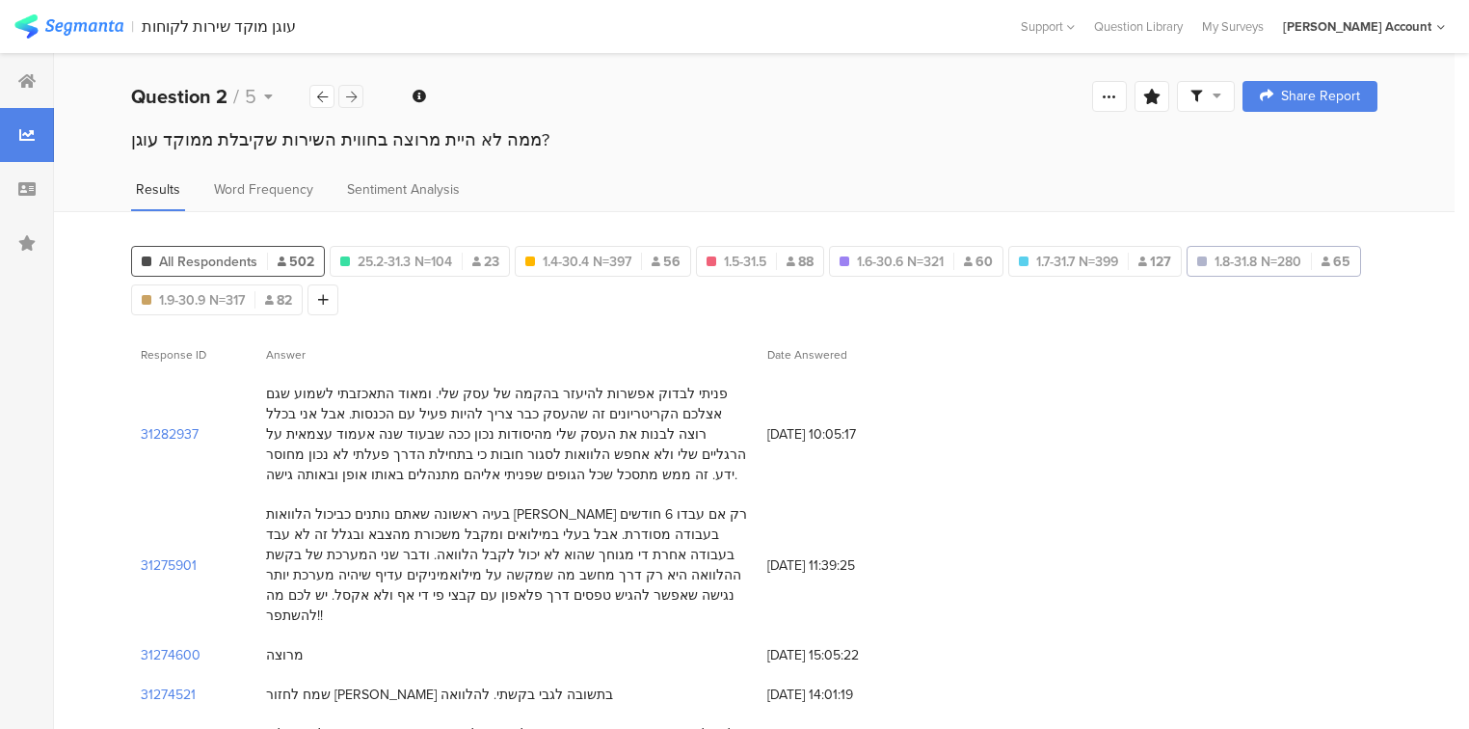
click at [343, 97] on div at bounding box center [350, 96] width 25 height 23
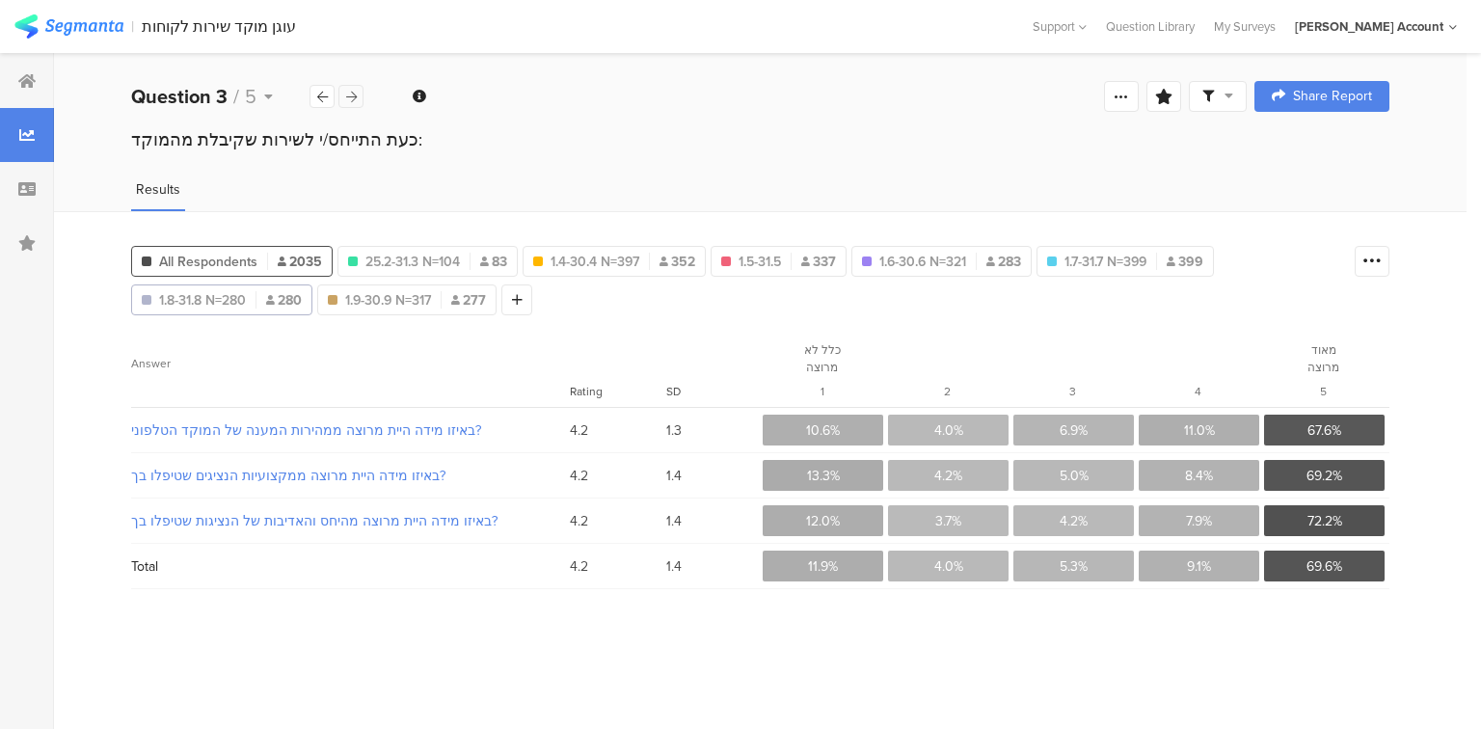
click at [353, 95] on icon at bounding box center [351, 97] width 11 height 13
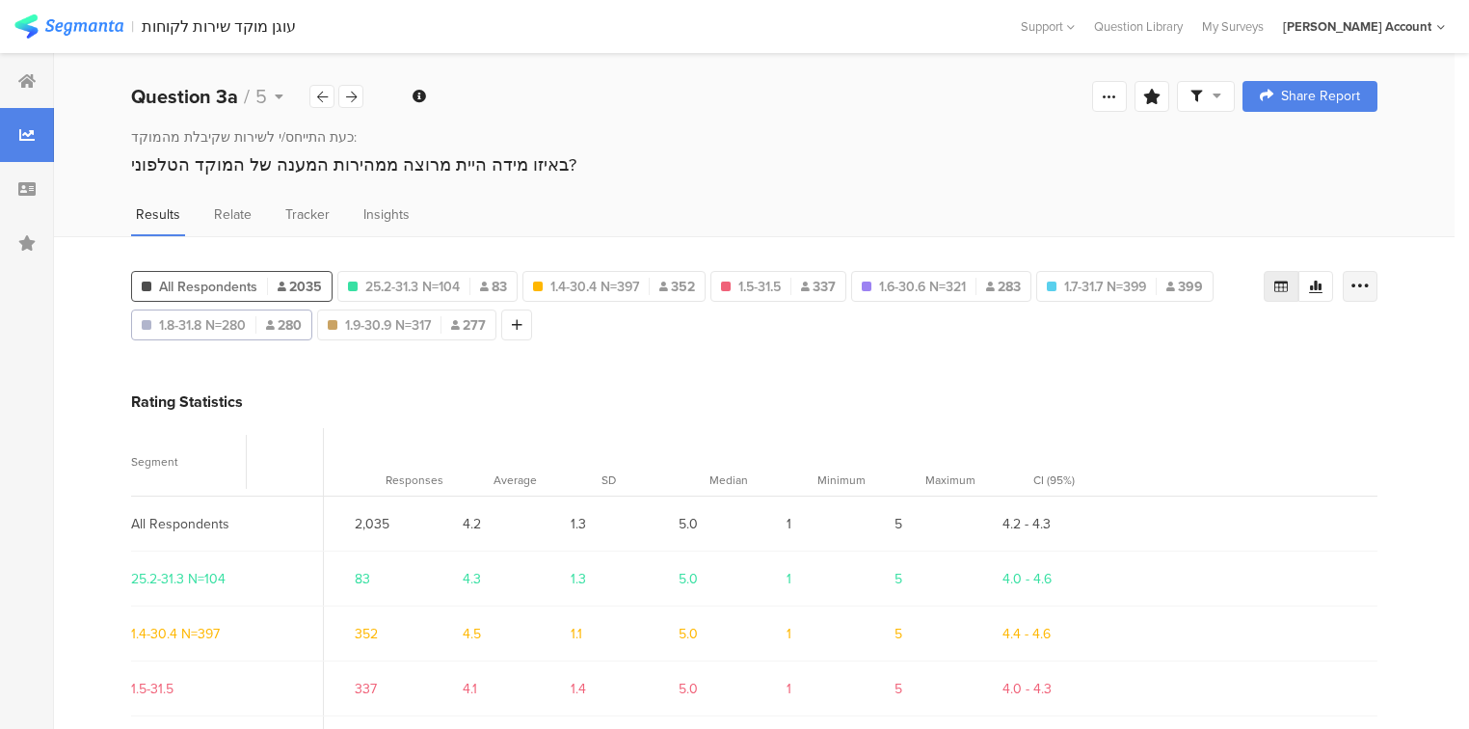
click at [1370, 280] on icon at bounding box center [1359, 286] width 19 height 19
click at [1187, 335] on span "Export as Excel" at bounding box center [1185, 339] width 92 height 19
click at [350, 92] on icon at bounding box center [351, 97] width 11 height 13
click at [1370, 285] on icon at bounding box center [1359, 286] width 19 height 19
click at [1200, 331] on span "Export as Excel" at bounding box center [1185, 339] width 92 height 19
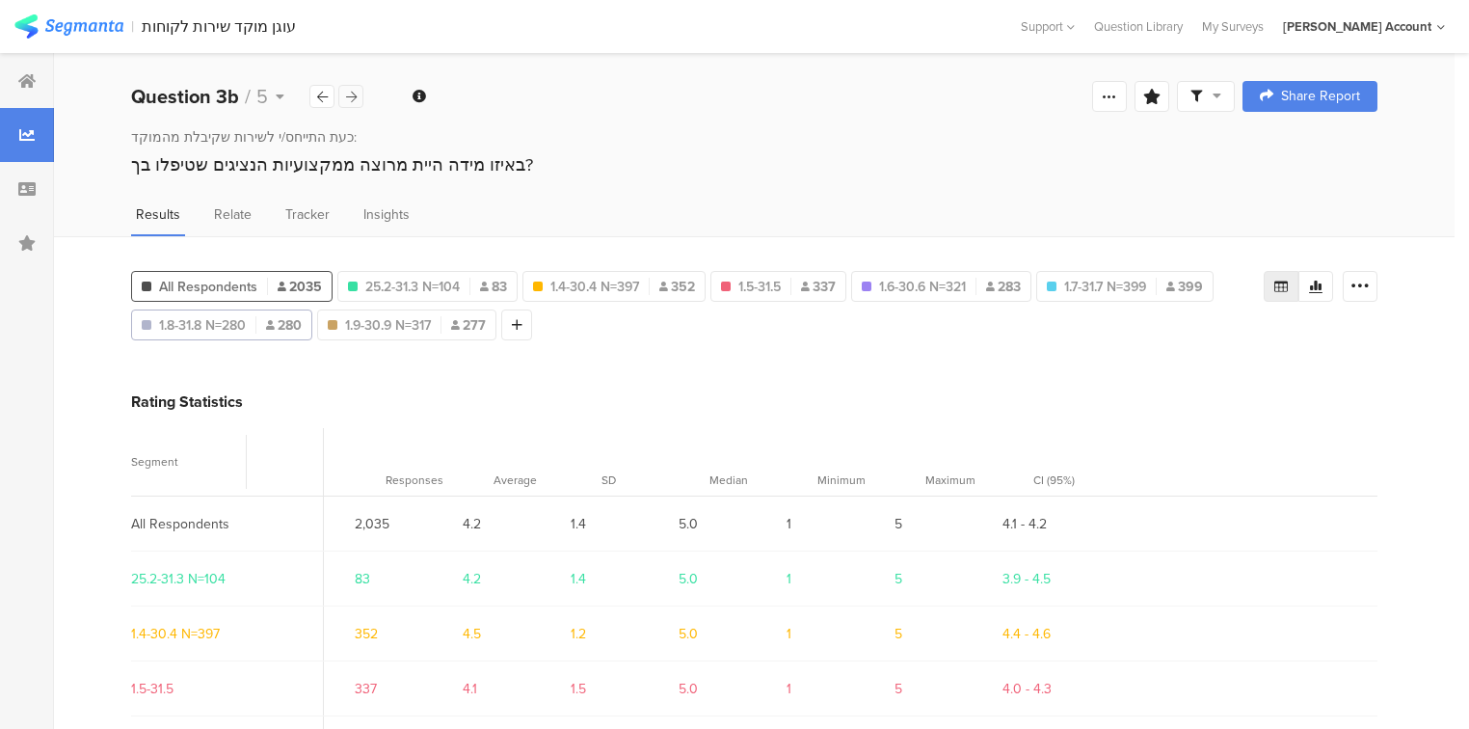
click at [351, 93] on icon at bounding box center [351, 97] width 11 height 13
click at [1369, 283] on icon at bounding box center [1359, 286] width 19 height 19
click at [1183, 345] on span "Export as Excel" at bounding box center [1185, 339] width 92 height 19
click at [347, 92] on icon at bounding box center [351, 97] width 11 height 13
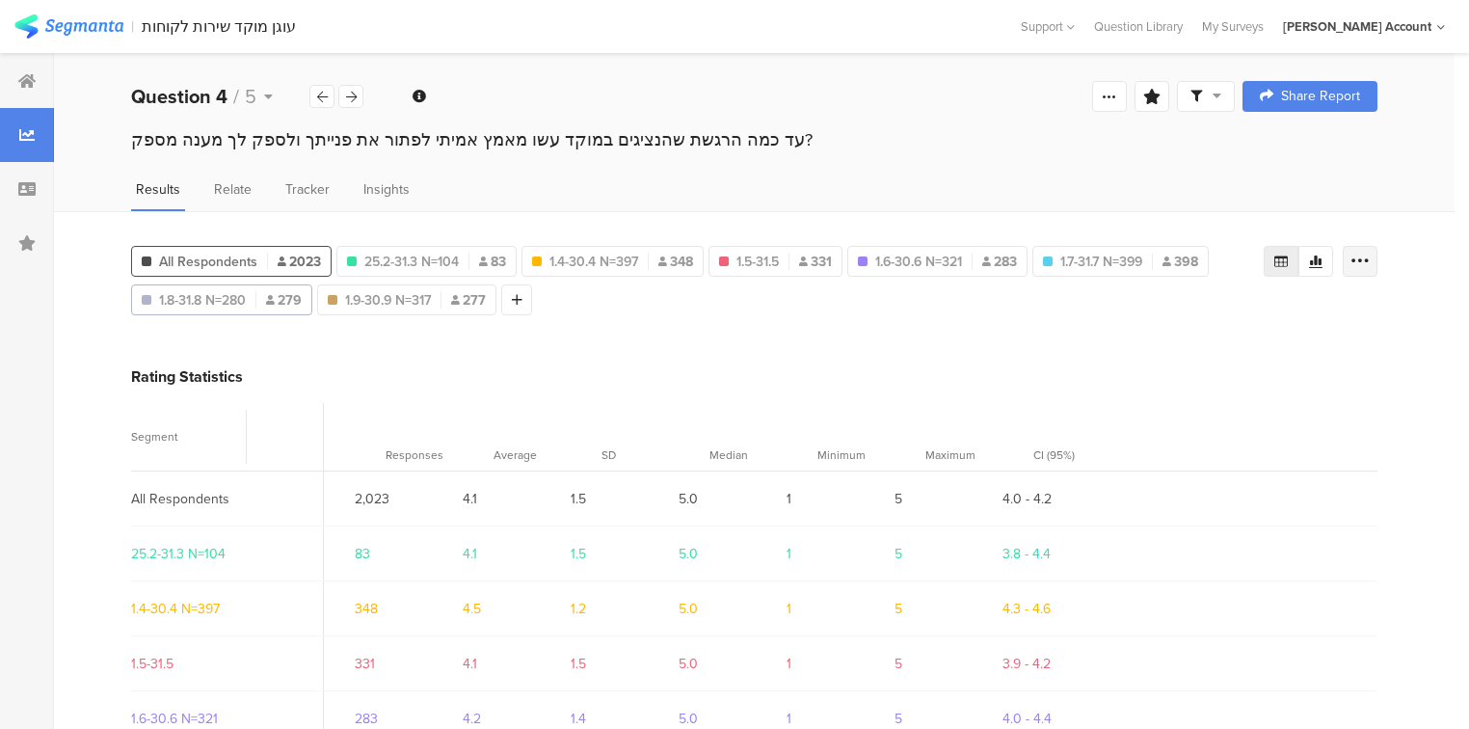
click at [1361, 246] on div at bounding box center [1360, 261] width 35 height 31
click at [1161, 319] on span "Export as Excel" at bounding box center [1185, 315] width 92 height 19
click at [355, 98] on icon at bounding box center [351, 97] width 11 height 13
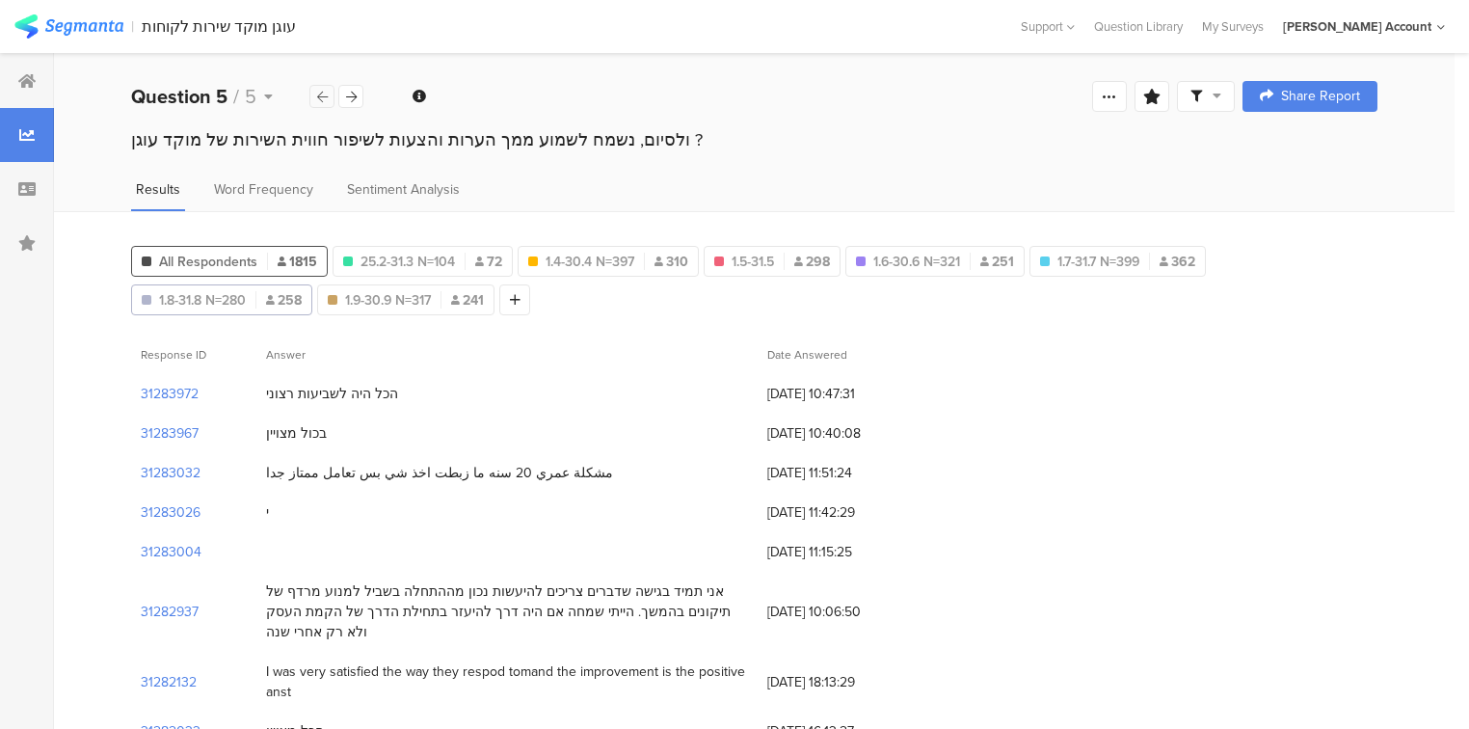
click at [321, 97] on icon at bounding box center [322, 97] width 11 height 13
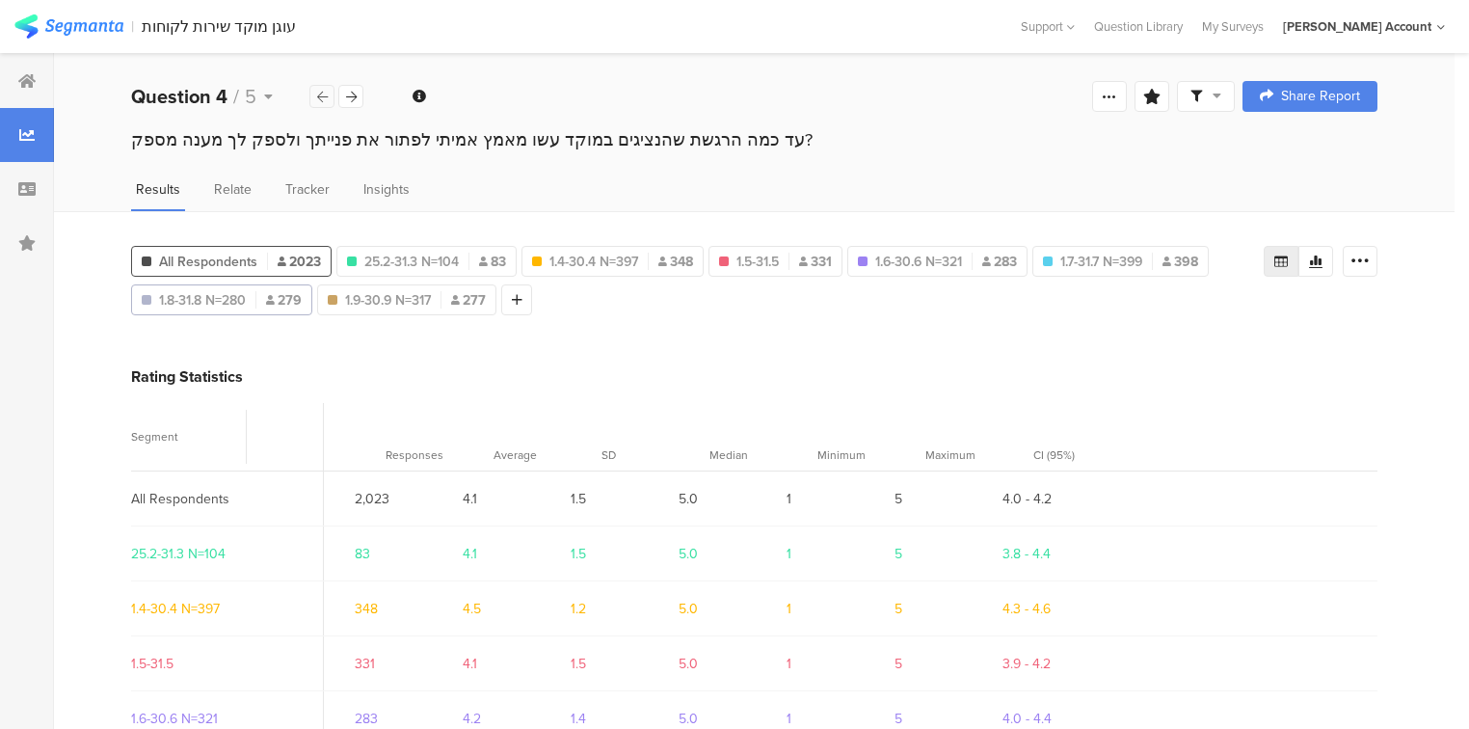
click at [321, 97] on icon at bounding box center [322, 97] width 11 height 13
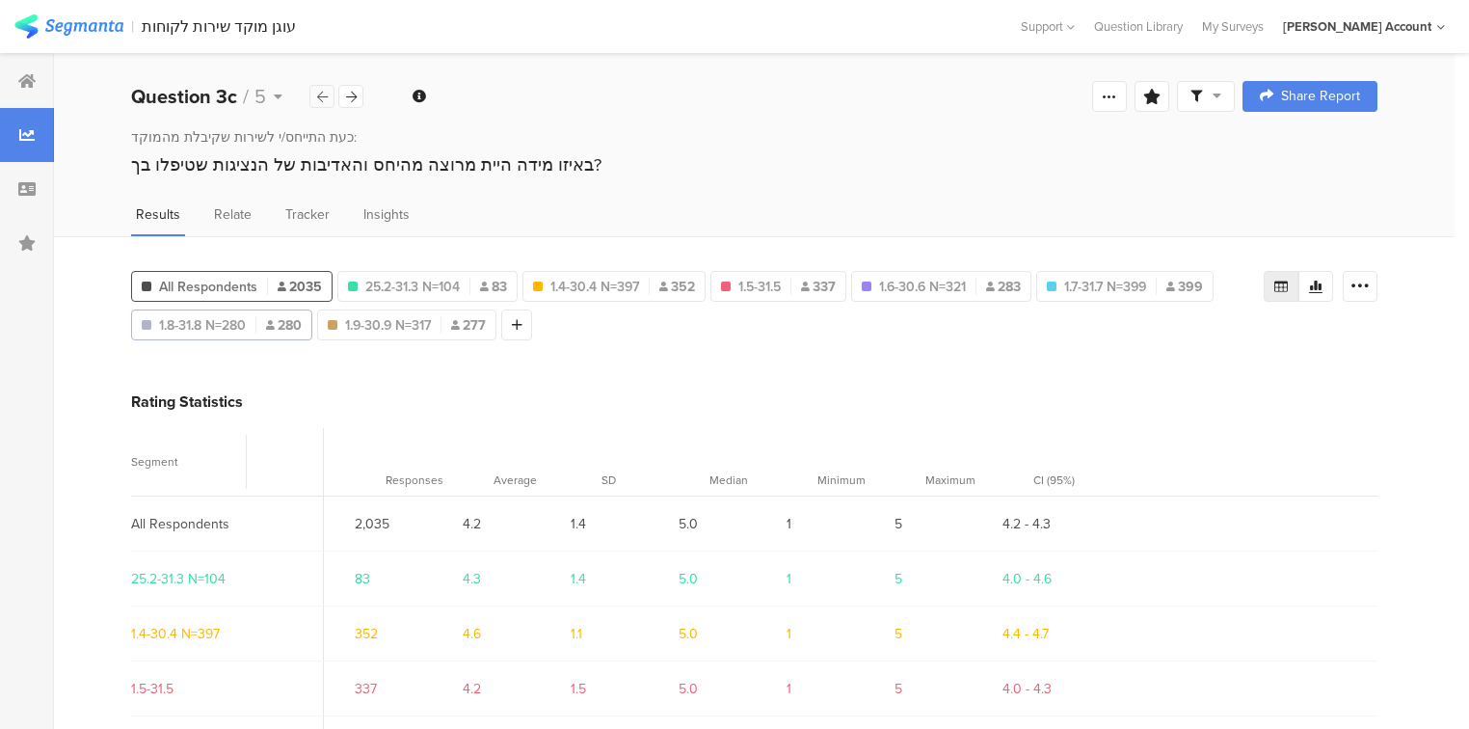
click at [321, 97] on icon at bounding box center [322, 97] width 11 height 13
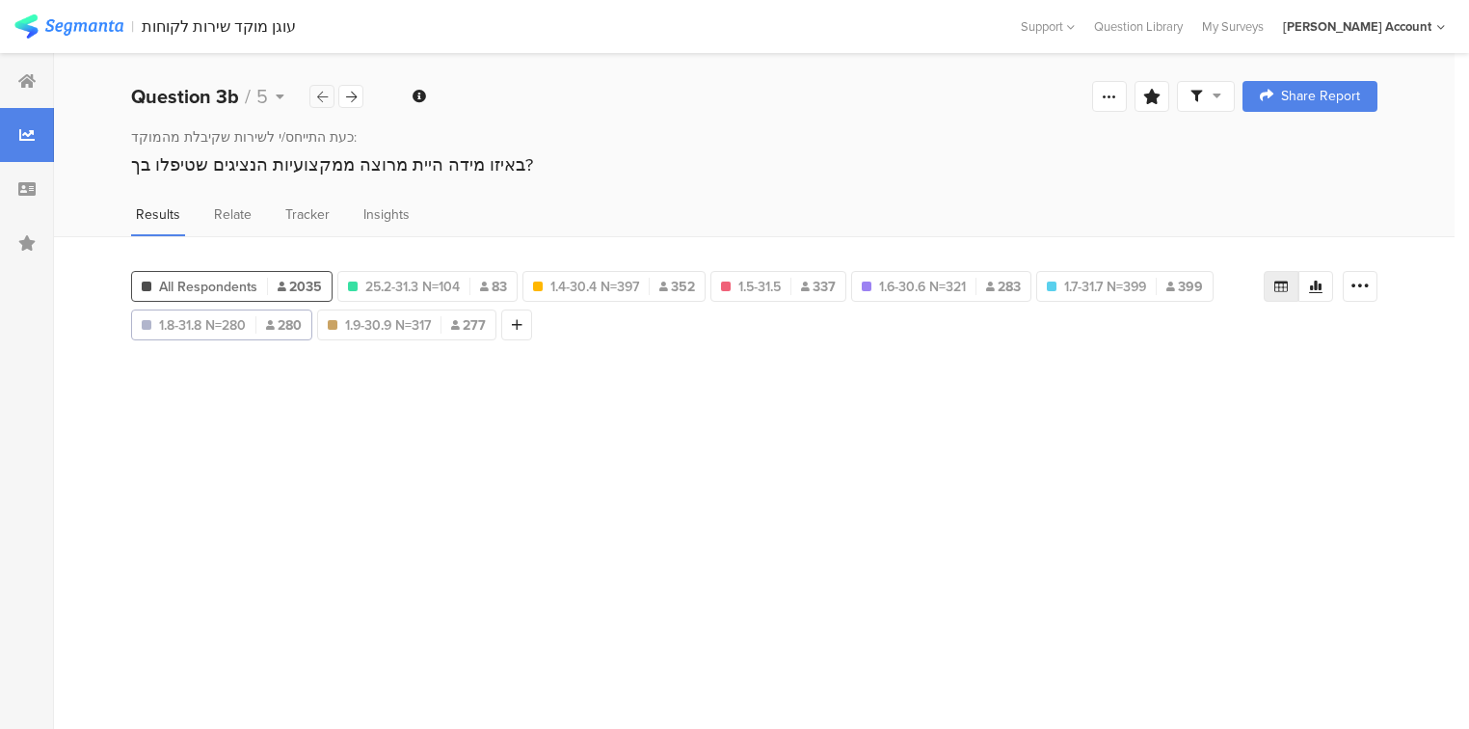
click at [321, 97] on icon at bounding box center [322, 97] width 11 height 13
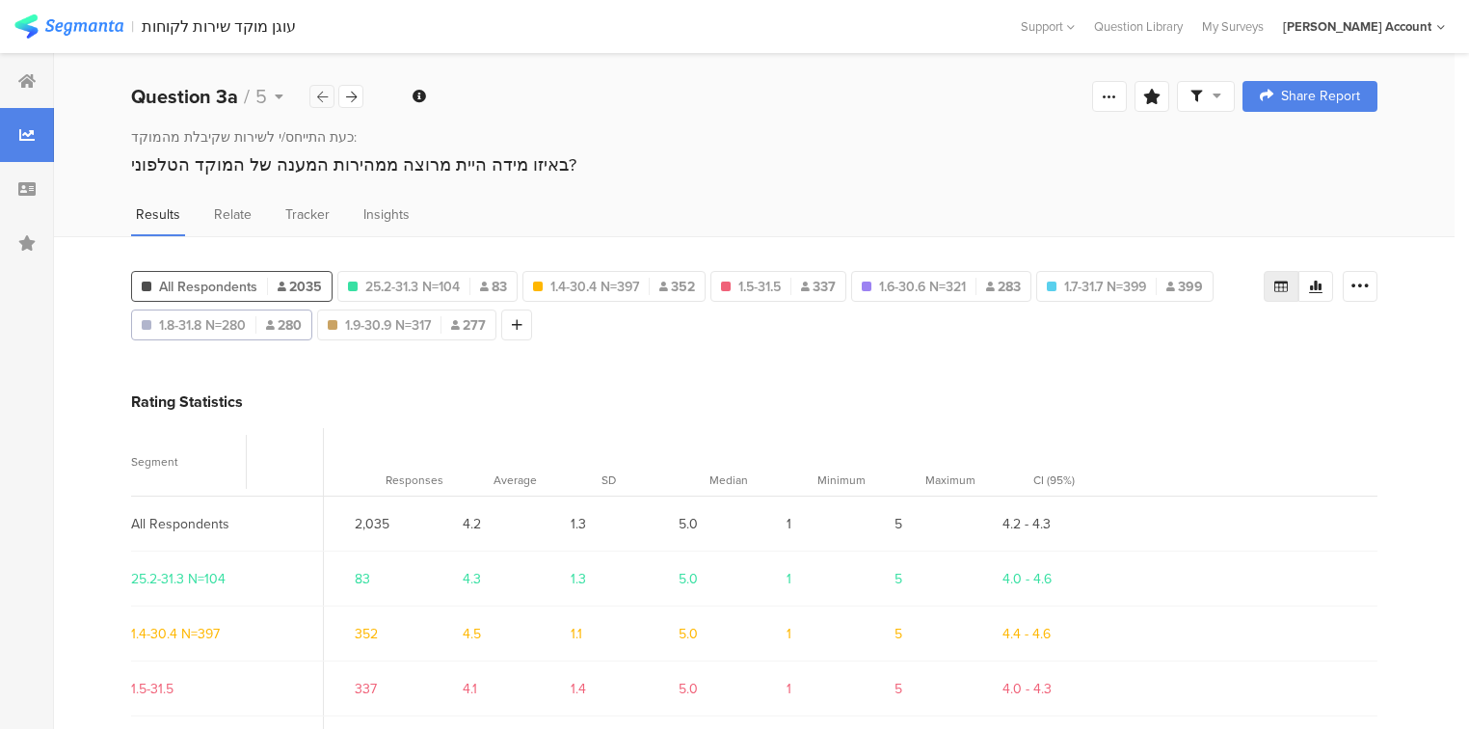
click at [321, 97] on icon at bounding box center [322, 97] width 11 height 13
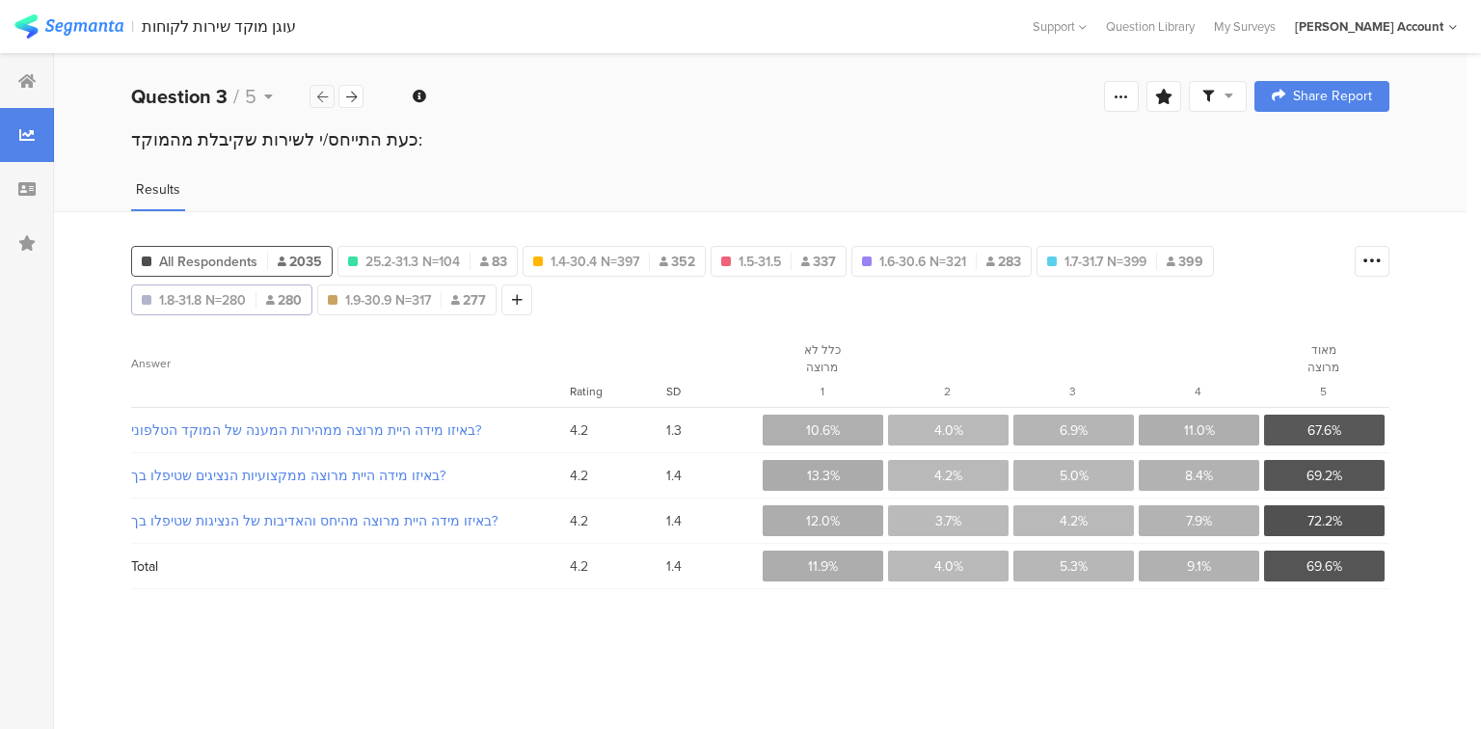
click at [320, 96] on icon at bounding box center [322, 97] width 11 height 13
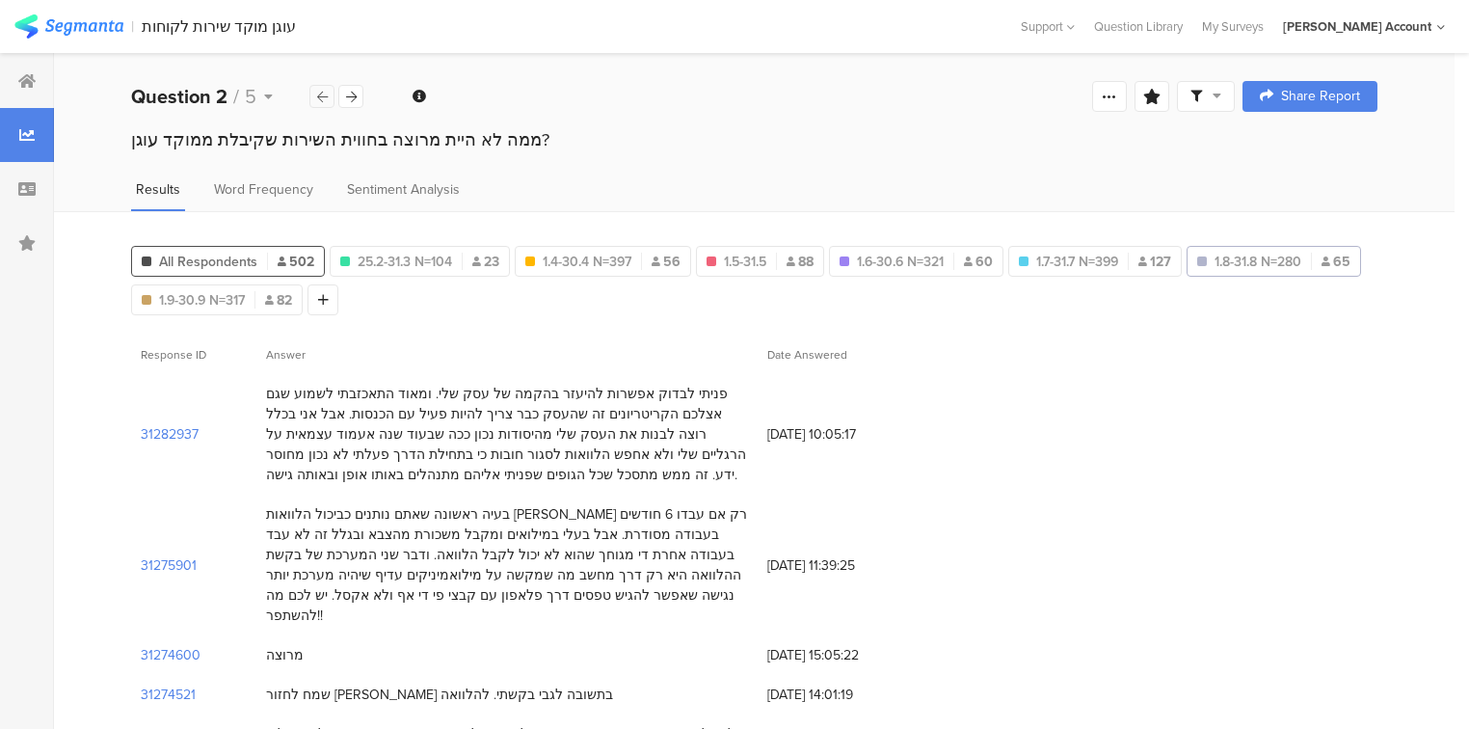
click at [320, 96] on icon at bounding box center [322, 97] width 11 height 13
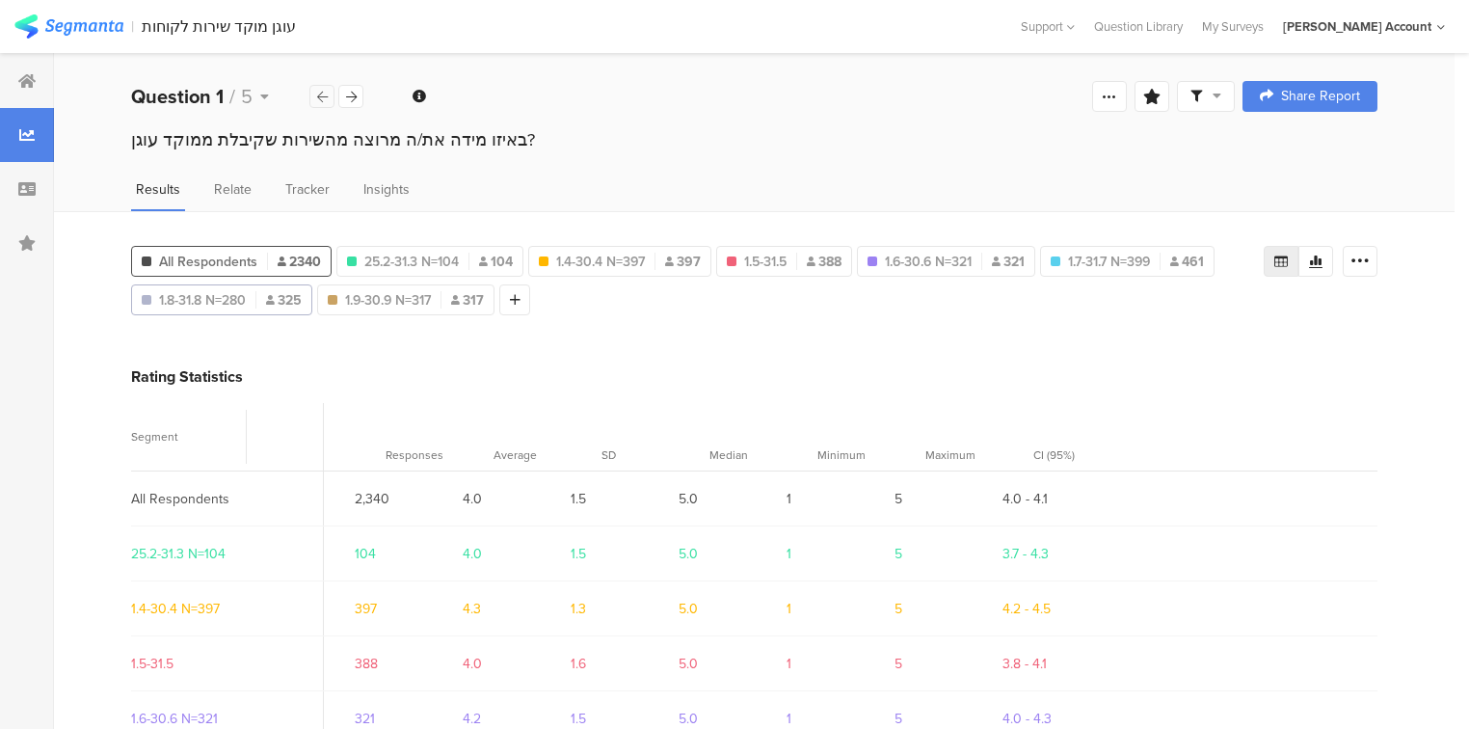
click at [320, 96] on icon at bounding box center [322, 97] width 11 height 13
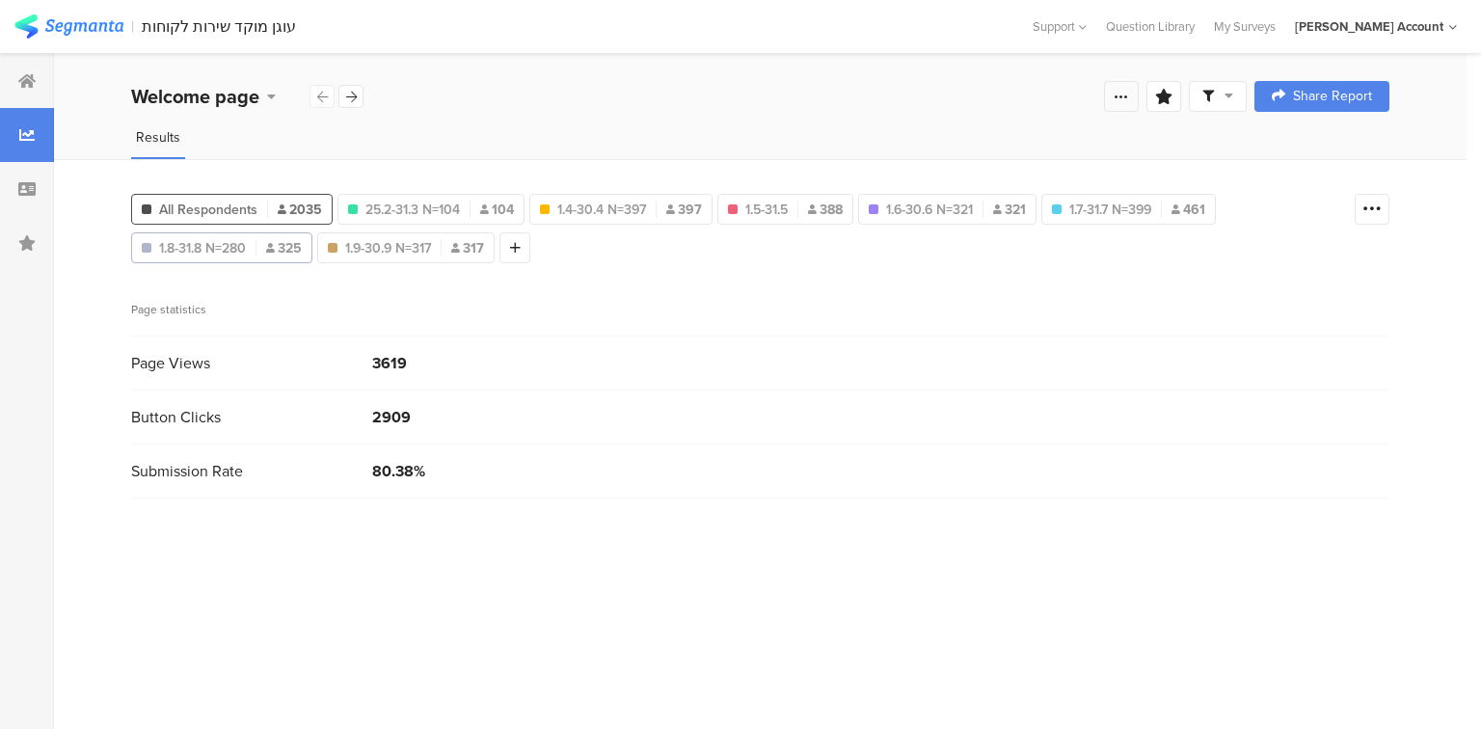
click at [1124, 105] on div at bounding box center [1121, 96] width 35 height 31
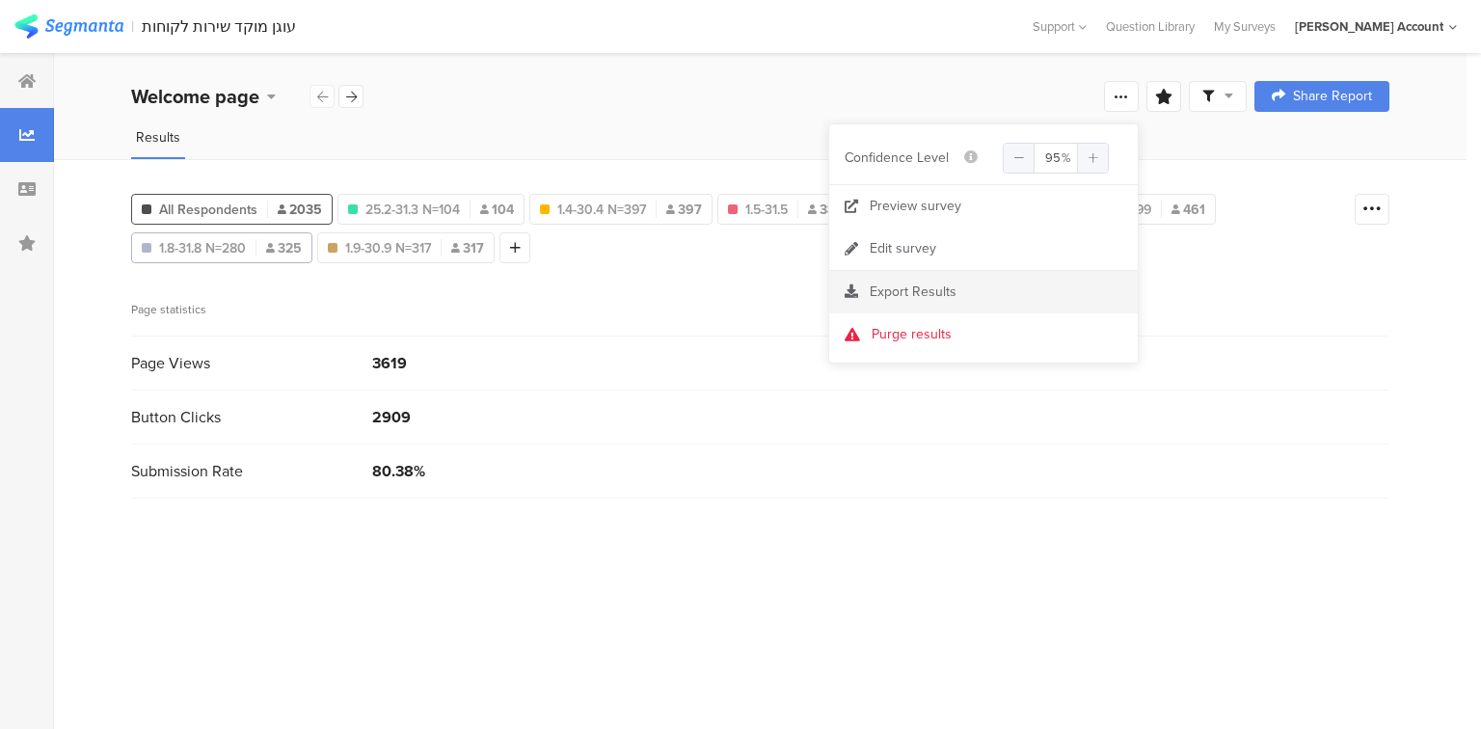
click at [875, 289] on span "Export Results" at bounding box center [912, 291] width 87 height 20
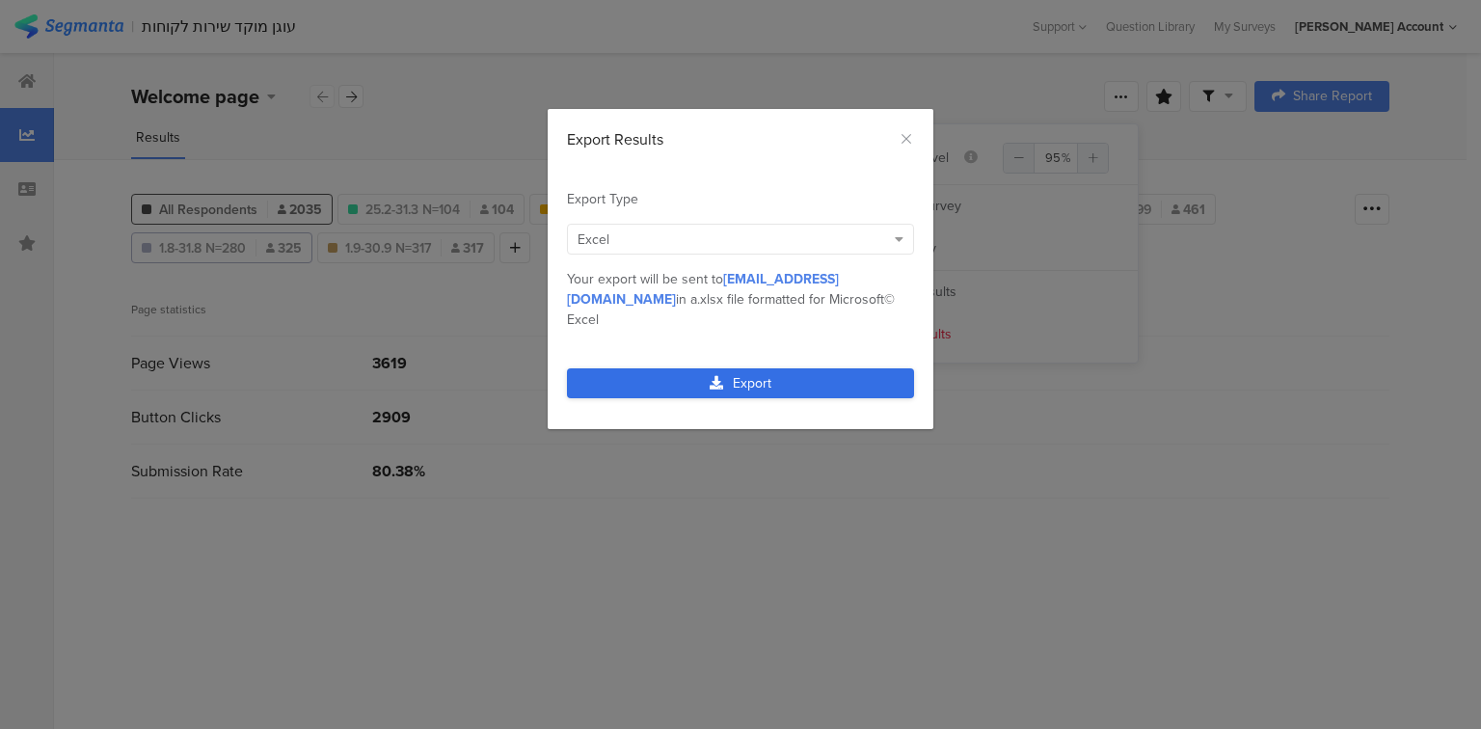
click at [783, 368] on link "Export" at bounding box center [740, 383] width 347 height 30
